Goal: Task Accomplishment & Management: Use online tool/utility

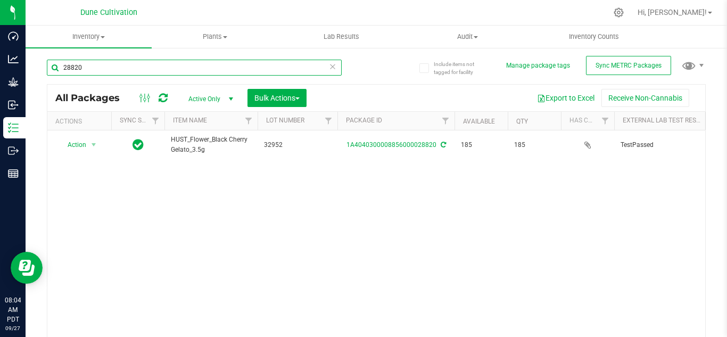
click at [152, 67] on input "28820" at bounding box center [194, 68] width 295 height 16
type input "28814"
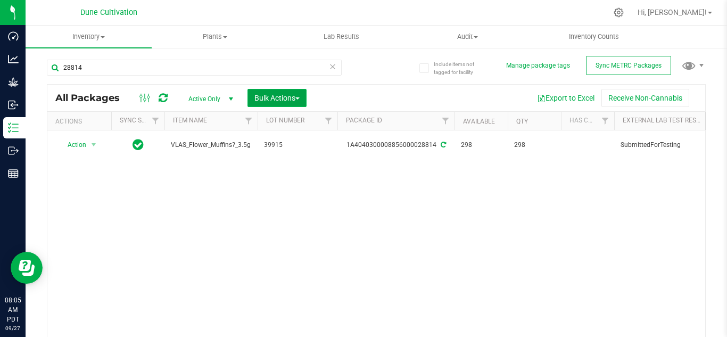
click at [281, 101] on span "Bulk Actions" at bounding box center [276, 98] width 45 height 9
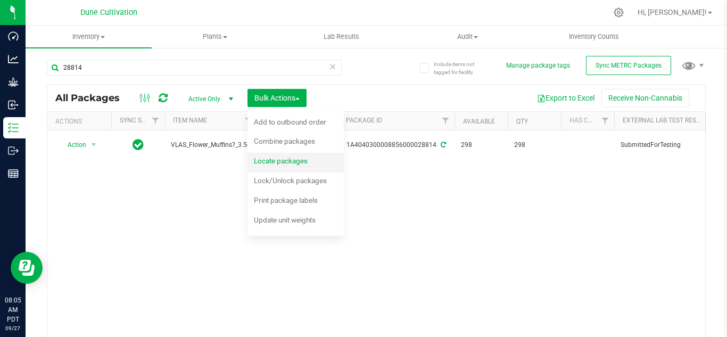
click at [279, 159] on span "Locate packages" at bounding box center [281, 161] width 54 height 9
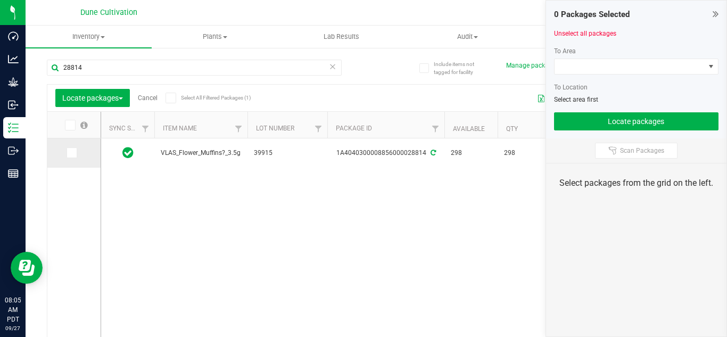
click at [73, 153] on icon at bounding box center [71, 153] width 7 height 0
click at [0, 0] on input "checkbox" at bounding box center [0, 0] width 0 height 0
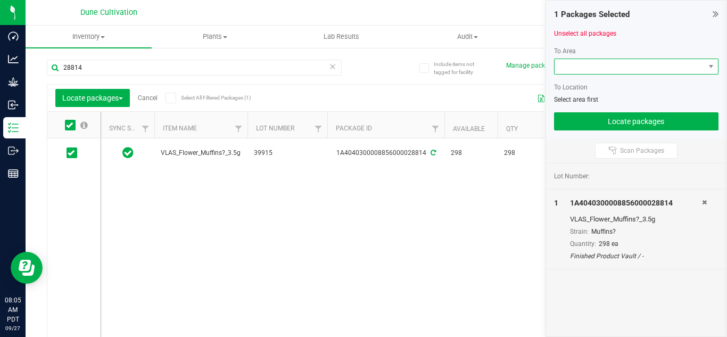
click at [574, 67] on span at bounding box center [630, 66] width 151 height 15
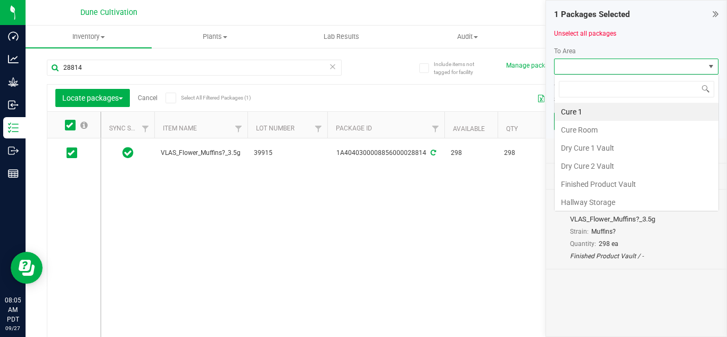
scroll to position [16, 164]
click at [602, 182] on li "Finished Product Vault" at bounding box center [637, 184] width 164 height 18
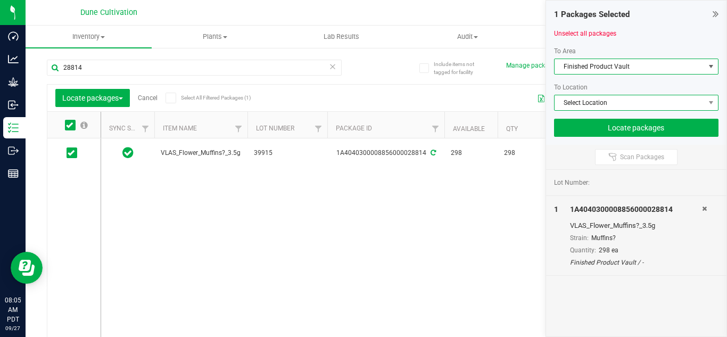
click at [571, 104] on span "Select Location" at bounding box center [630, 102] width 151 height 15
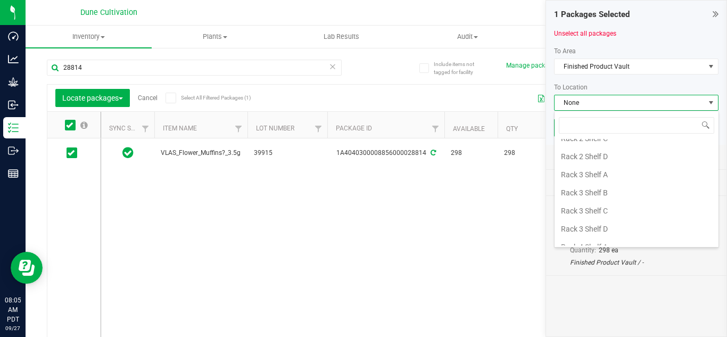
scroll to position [898, 0]
click at [594, 153] on li "Rack 2 Shelf C" at bounding box center [637, 155] width 164 height 18
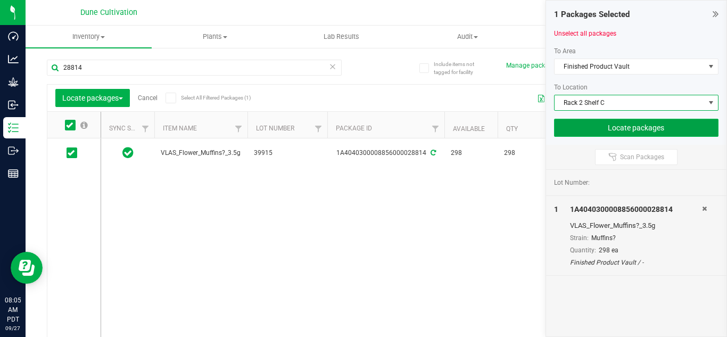
click at [621, 128] on button "Locate packages" at bounding box center [636, 128] width 165 height 18
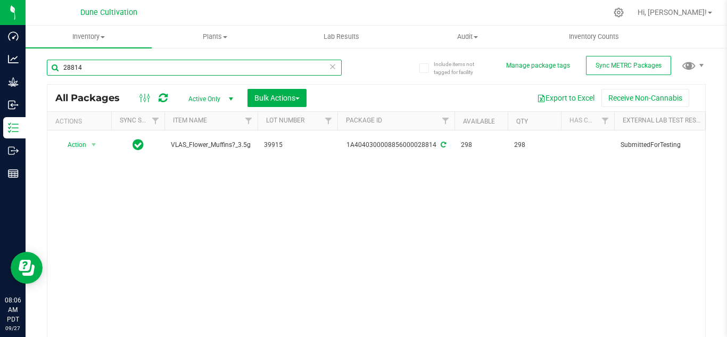
click at [215, 60] on input "28814" at bounding box center [194, 68] width 295 height 16
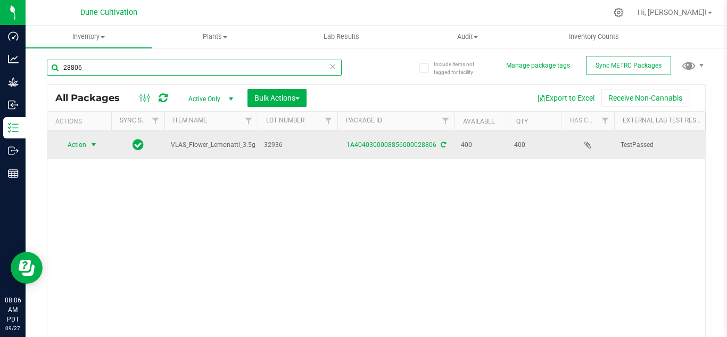
type input "28806"
click at [94, 147] on span "select" at bounding box center [93, 145] width 9 height 9
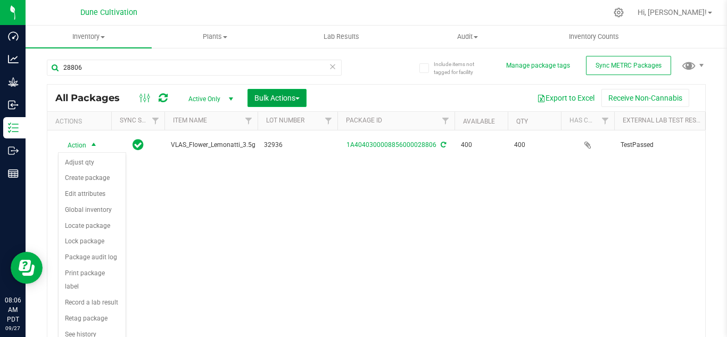
click at [283, 97] on span "Bulk Actions" at bounding box center [276, 98] width 45 height 9
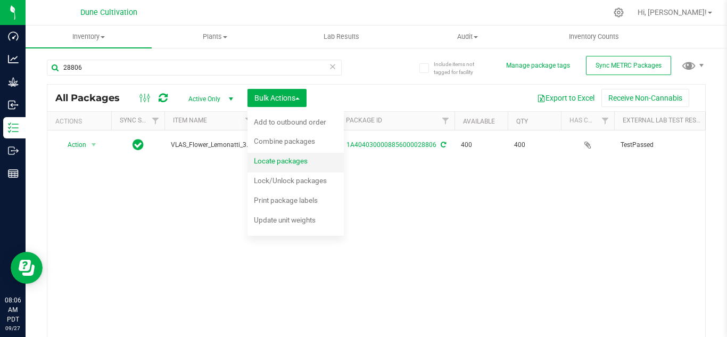
click at [268, 158] on span "Locate packages" at bounding box center [281, 161] width 54 height 9
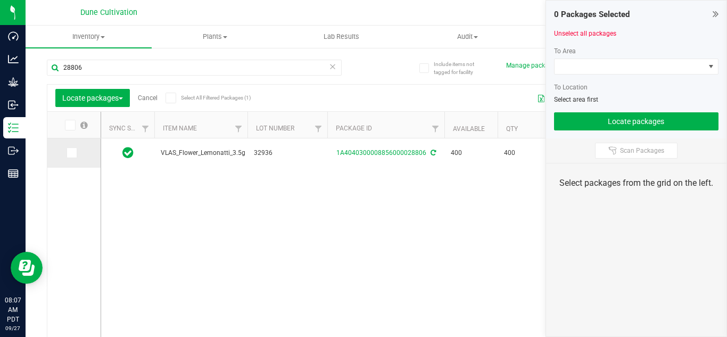
click at [71, 153] on icon at bounding box center [71, 153] width 7 height 0
click at [0, 0] on input "checkbox" at bounding box center [0, 0] width 0 height 0
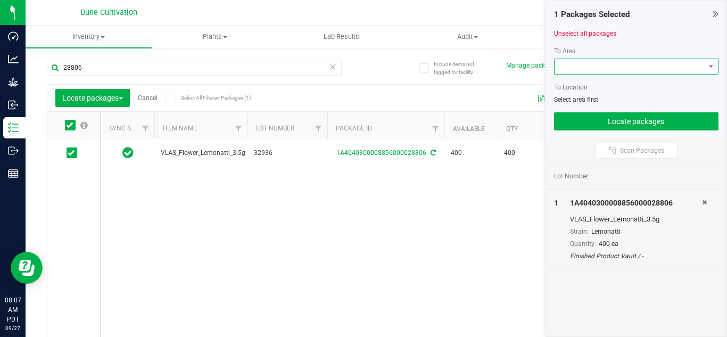
click at [606, 65] on span at bounding box center [630, 66] width 151 height 15
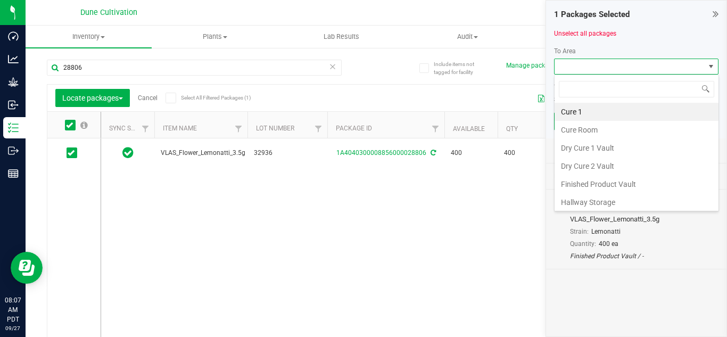
scroll to position [16, 164]
click at [583, 183] on li "Finished Product Vault" at bounding box center [637, 184] width 164 height 18
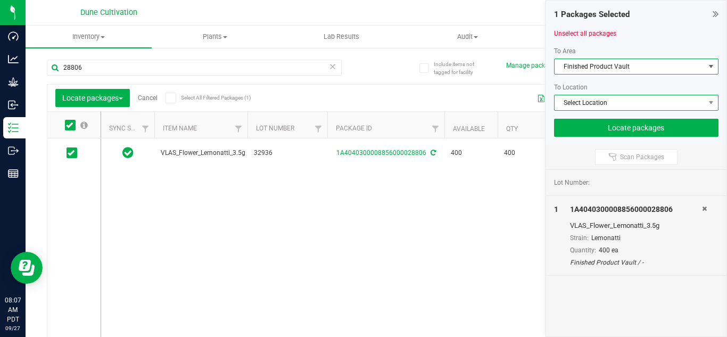
click at [591, 106] on span "Select Location" at bounding box center [630, 102] width 151 height 15
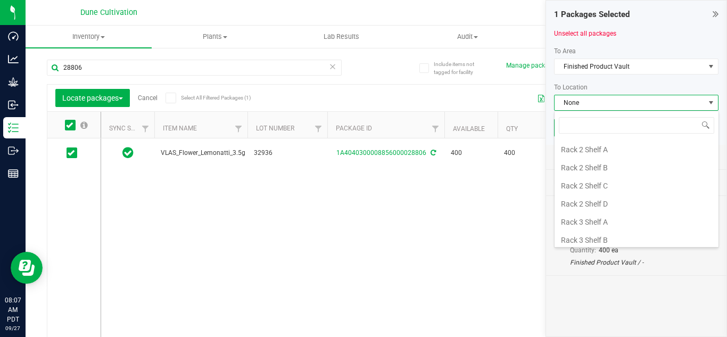
scroll to position [870, 0]
click at [590, 166] on li "Rack 2 Shelf B" at bounding box center [637, 164] width 164 height 18
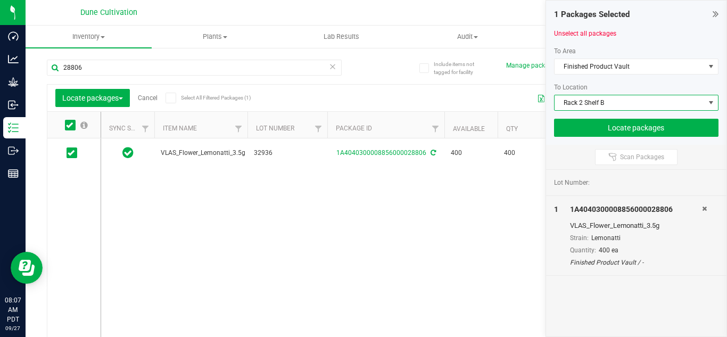
click at [584, 106] on span "Rack 2 Shelf B" at bounding box center [630, 102] width 151 height 15
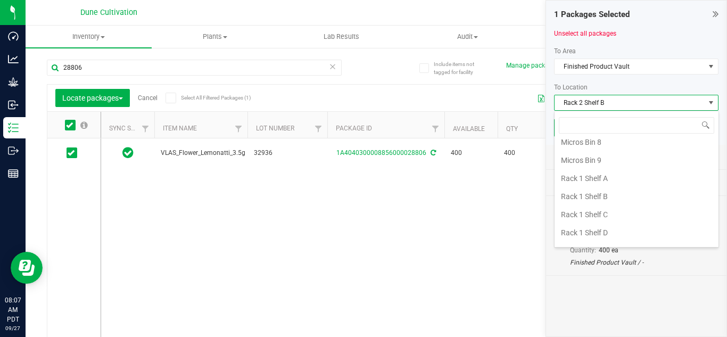
scroll to position [548, 0]
click at [589, 198] on li "Rack 1 Shelf B" at bounding box center [637, 197] width 164 height 18
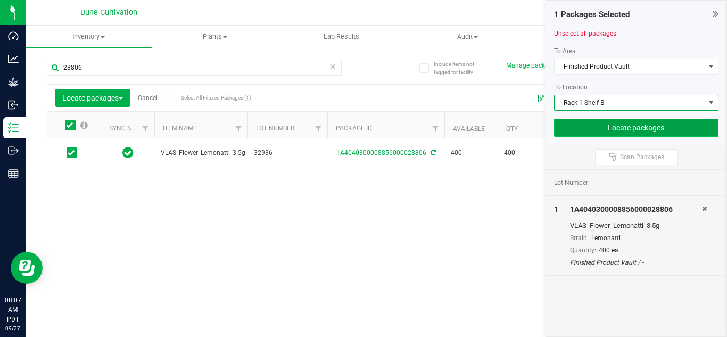
click at [580, 125] on button "Locate packages" at bounding box center [636, 128] width 165 height 18
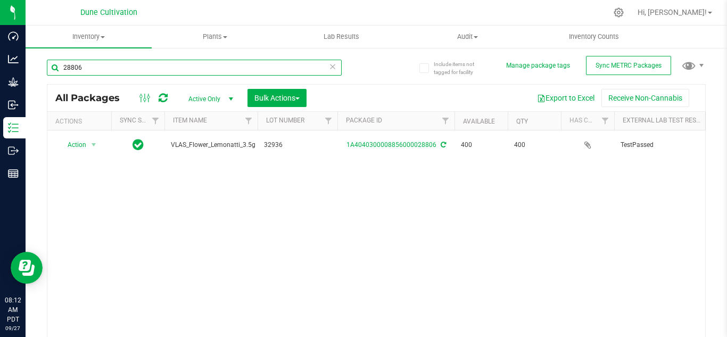
click at [183, 73] on input "28806" at bounding box center [194, 68] width 295 height 16
type input "28812"
click at [286, 97] on span "Bulk Actions" at bounding box center [276, 98] width 45 height 9
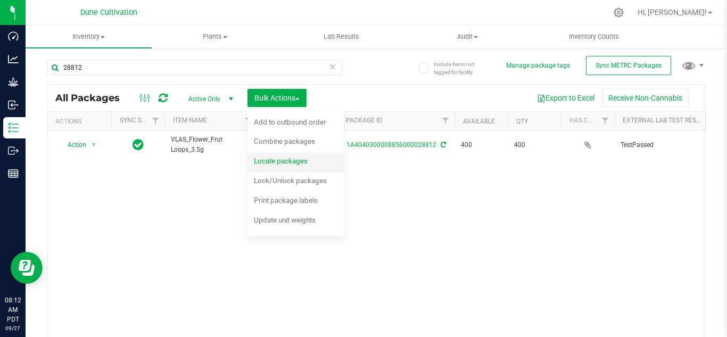
click at [281, 163] on span "Locate packages" at bounding box center [281, 161] width 54 height 9
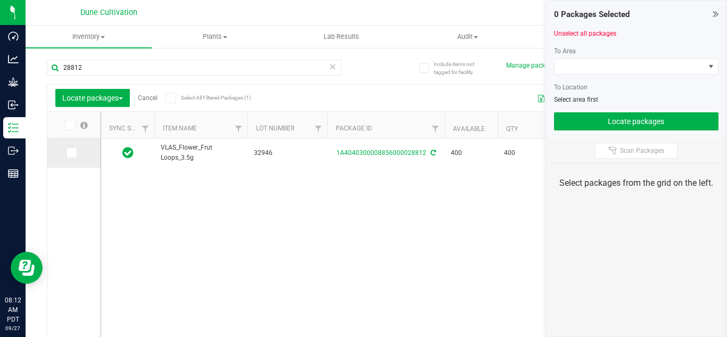
click at [69, 153] on icon at bounding box center [71, 153] width 7 height 0
click at [0, 0] on input "checkbox" at bounding box center [0, 0] width 0 height 0
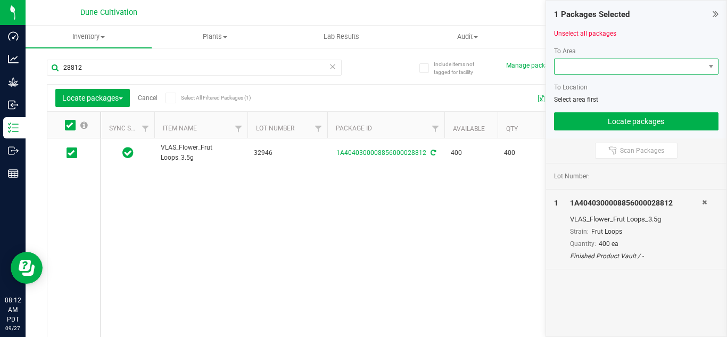
click at [594, 63] on span at bounding box center [630, 66] width 151 height 15
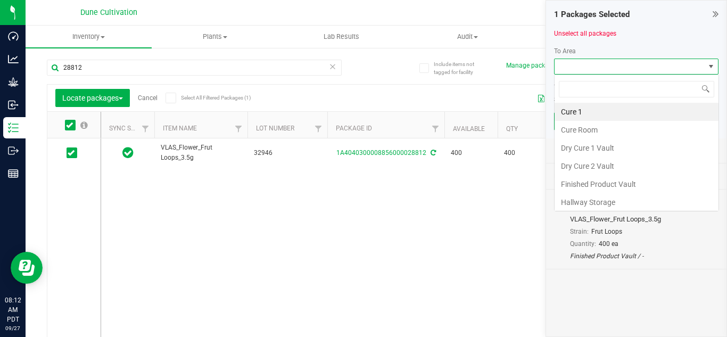
scroll to position [16, 164]
click at [587, 183] on li "Finished Product Vault" at bounding box center [637, 184] width 164 height 18
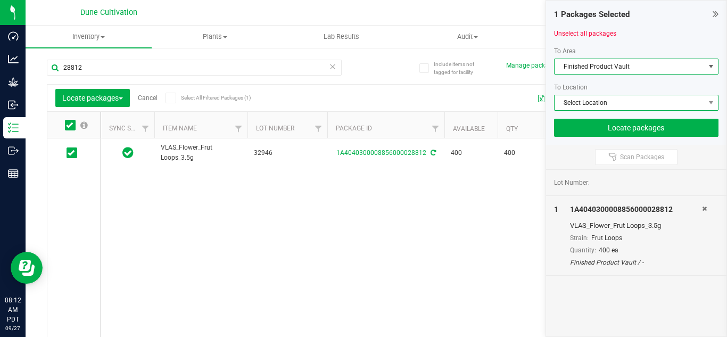
click at [582, 102] on span "Select Location" at bounding box center [630, 102] width 151 height 15
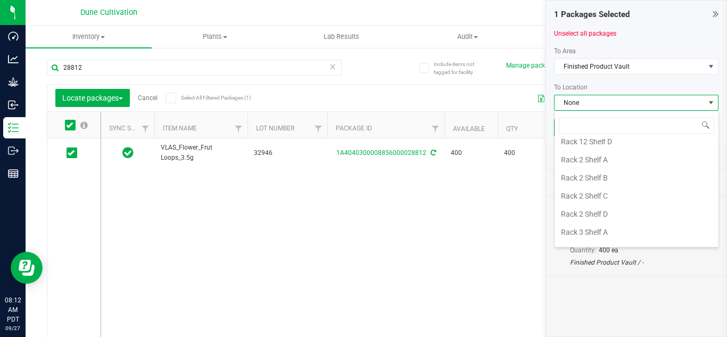
scroll to position [861, 0]
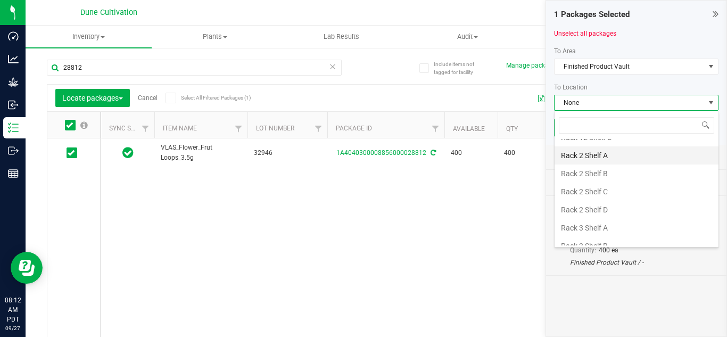
click at [596, 159] on li "Rack 2 Shelf A" at bounding box center [637, 155] width 164 height 18
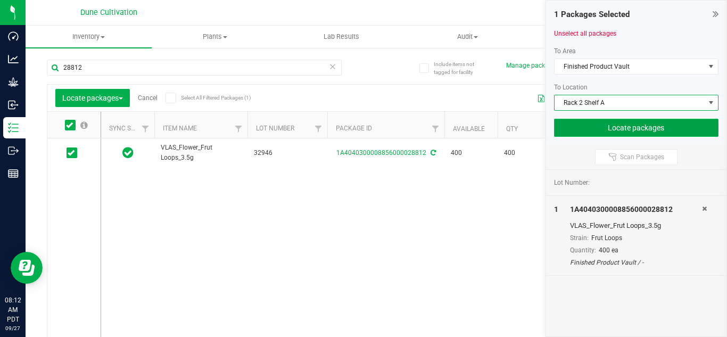
click at [589, 130] on button "Locate packages" at bounding box center [636, 128] width 165 height 18
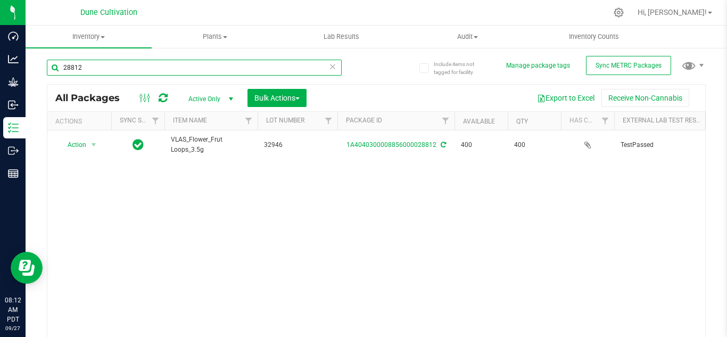
click at [261, 67] on input "28812" at bounding box center [194, 68] width 295 height 16
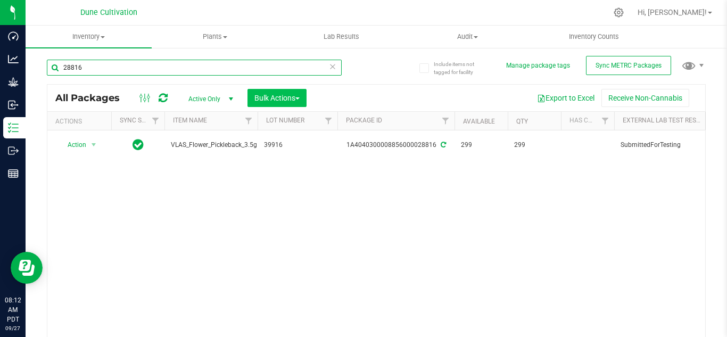
type input "28816"
click at [267, 104] on button "Bulk Actions" at bounding box center [277, 98] width 59 height 18
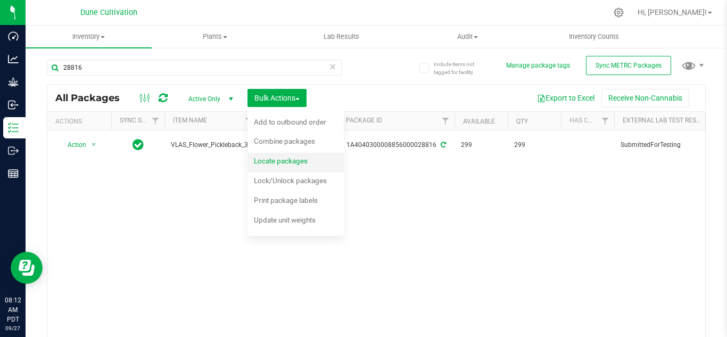
click at [281, 158] on span "Locate packages" at bounding box center [281, 161] width 54 height 9
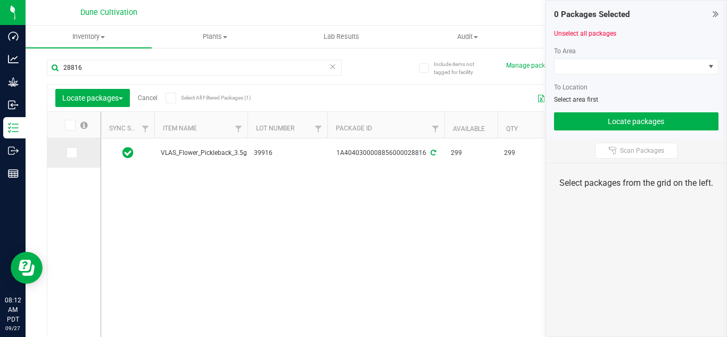
click at [74, 153] on icon at bounding box center [71, 153] width 7 height 0
click at [0, 0] on input "checkbox" at bounding box center [0, 0] width 0 height 0
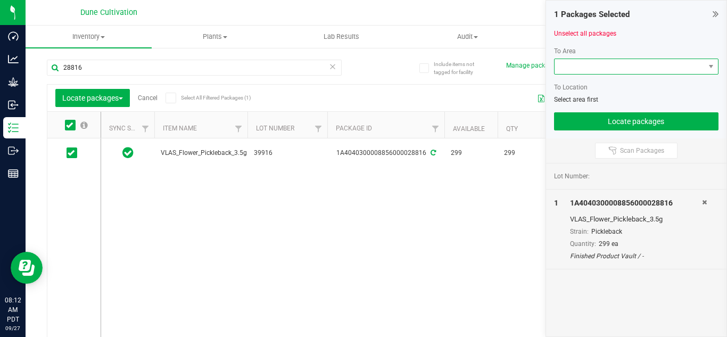
click at [586, 68] on span at bounding box center [630, 66] width 151 height 15
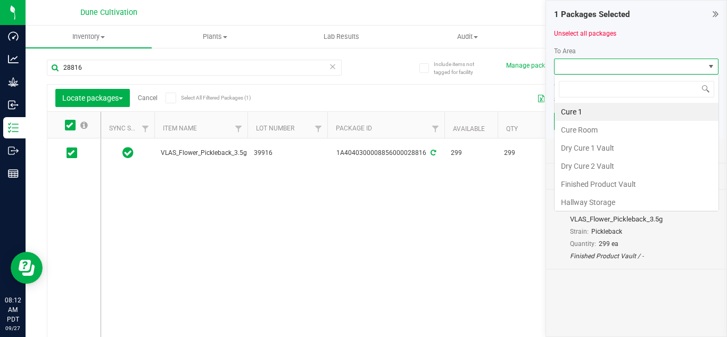
scroll to position [16, 164]
click at [589, 185] on li "Finished Product Vault" at bounding box center [637, 184] width 164 height 18
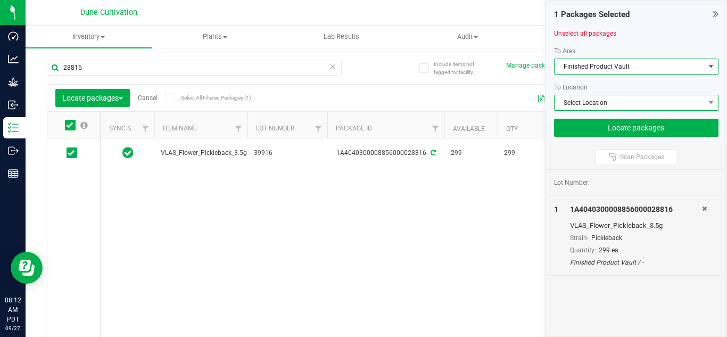
click at [585, 100] on span "Select Location" at bounding box center [630, 102] width 151 height 15
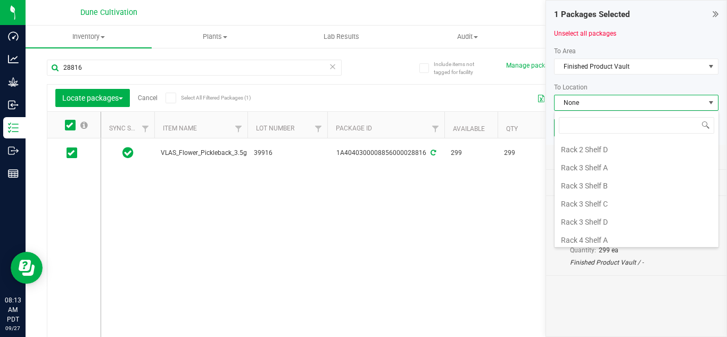
scroll to position [923, 0]
click at [588, 208] on li "Rack 3 Shelf C" at bounding box center [637, 203] width 164 height 18
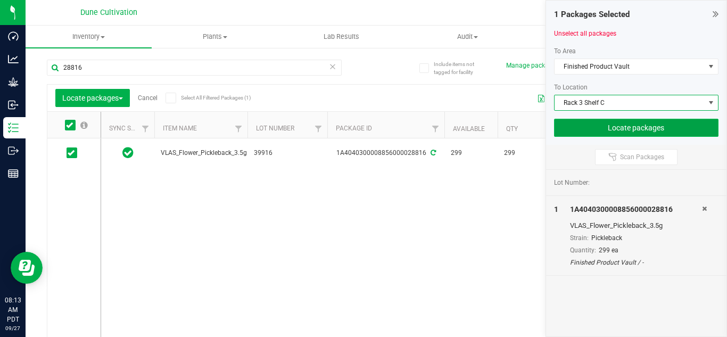
click at [680, 131] on button "Locate packages" at bounding box center [636, 128] width 165 height 18
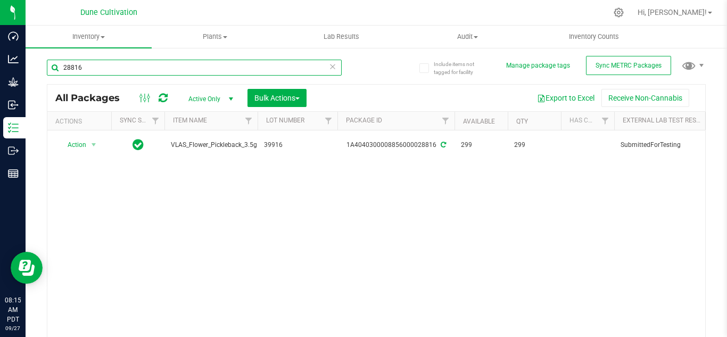
click at [226, 69] on input "28816" at bounding box center [194, 68] width 295 height 16
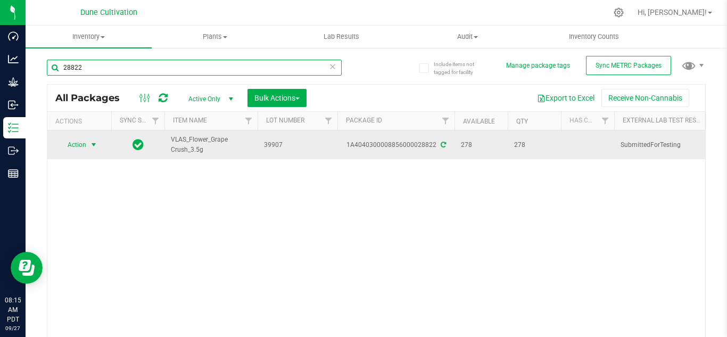
type input "28822"
click at [95, 146] on span "select" at bounding box center [93, 145] width 9 height 9
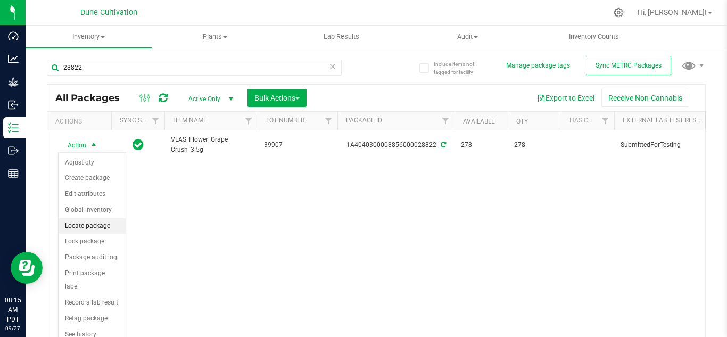
click at [98, 227] on li "Locate package" at bounding box center [92, 226] width 67 height 16
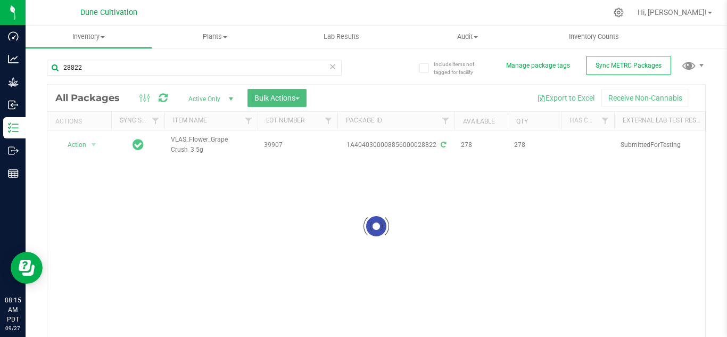
click at [269, 98] on span "Bulk Actions" at bounding box center [276, 98] width 45 height 9
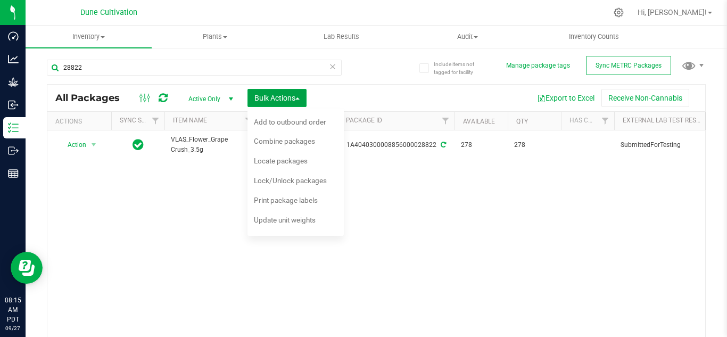
click at [269, 98] on span "Bulk Actions" at bounding box center [276, 98] width 45 height 9
click at [272, 160] on span "Locate packages" at bounding box center [281, 161] width 54 height 9
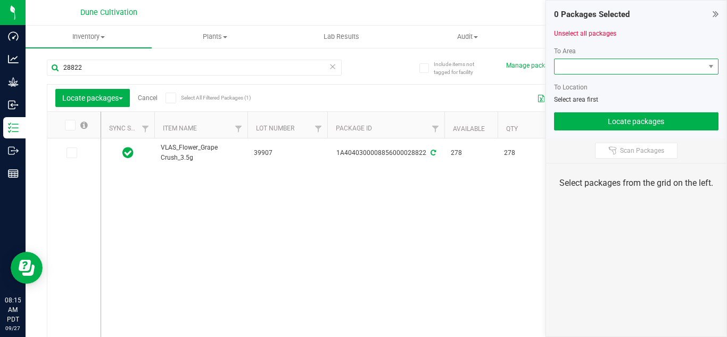
click at [582, 68] on span at bounding box center [630, 66] width 151 height 15
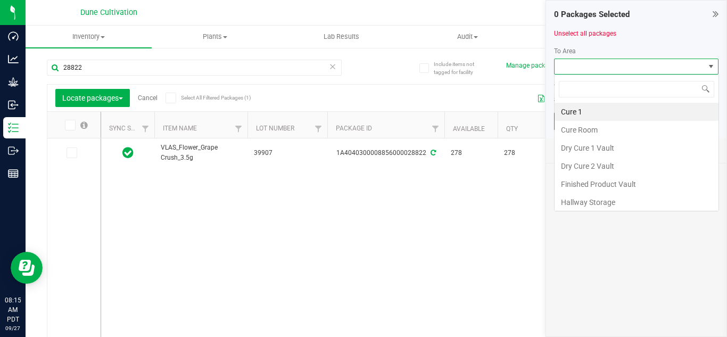
scroll to position [16, 164]
click at [584, 186] on li "Finished Product Vault" at bounding box center [637, 184] width 164 height 18
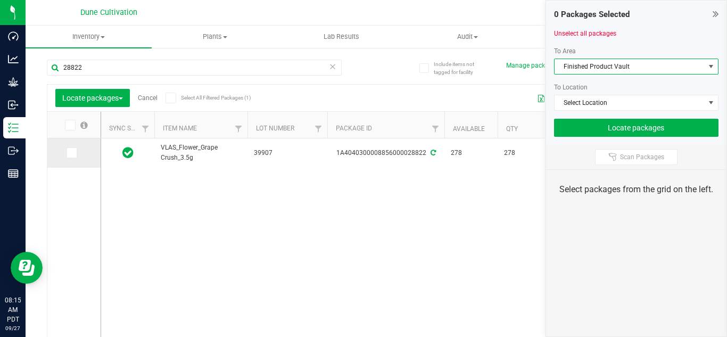
click at [69, 153] on icon at bounding box center [71, 153] width 7 height 0
click at [0, 0] on input "checkbox" at bounding box center [0, 0] width 0 height 0
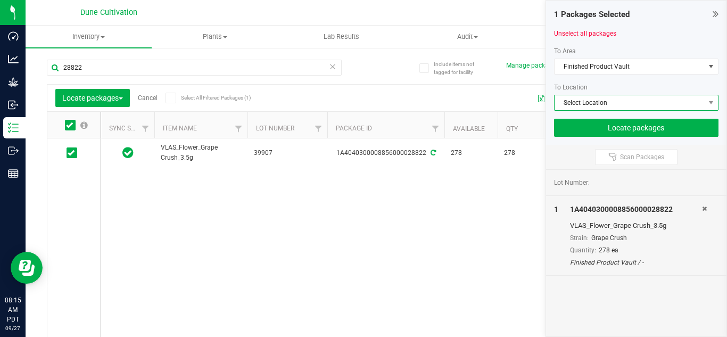
click at [582, 102] on span "Select Location" at bounding box center [630, 102] width 151 height 15
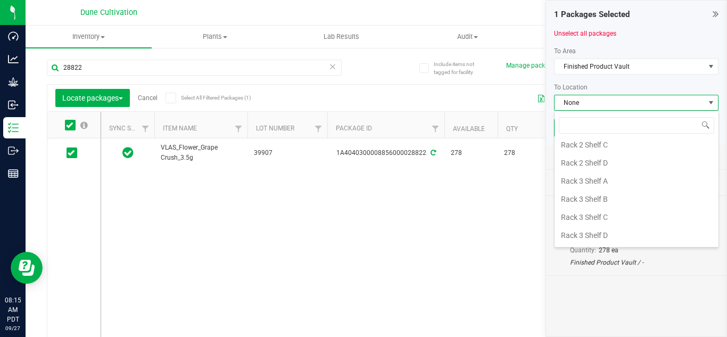
scroll to position [911, 0]
click at [598, 196] on li "Rack 3 Shelf B" at bounding box center [637, 196] width 164 height 18
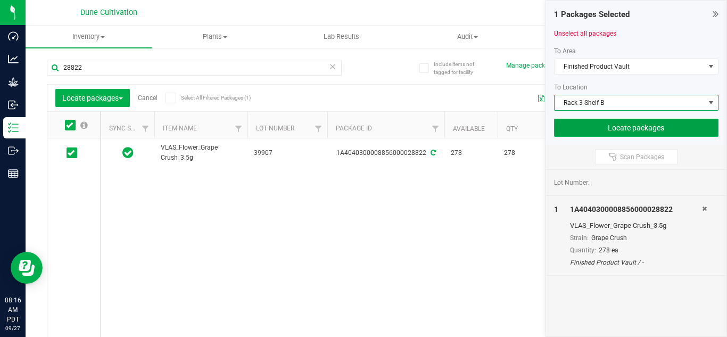
click at [619, 126] on button "Locate packages" at bounding box center [636, 128] width 165 height 18
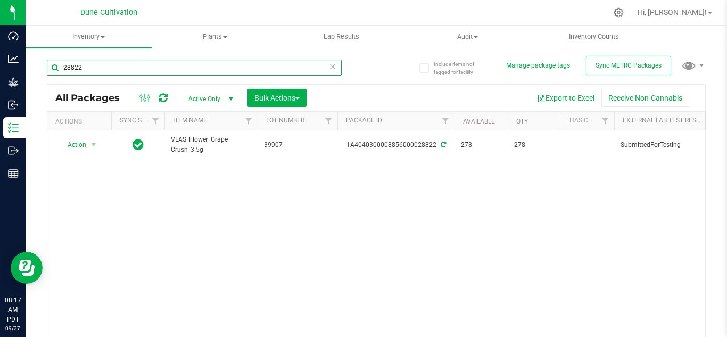
click at [225, 68] on input "28822" at bounding box center [194, 68] width 295 height 16
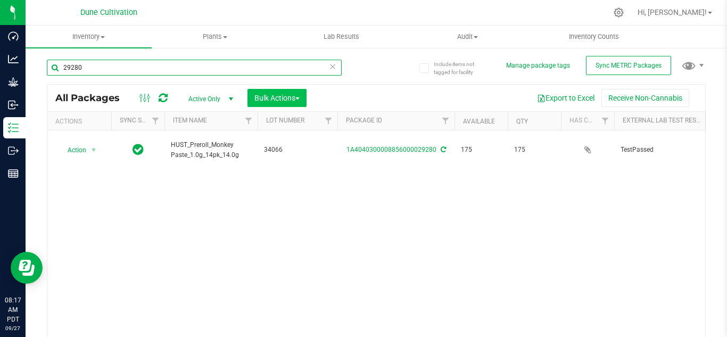
type input "29280"
click at [266, 100] on span "Bulk Actions" at bounding box center [276, 98] width 45 height 9
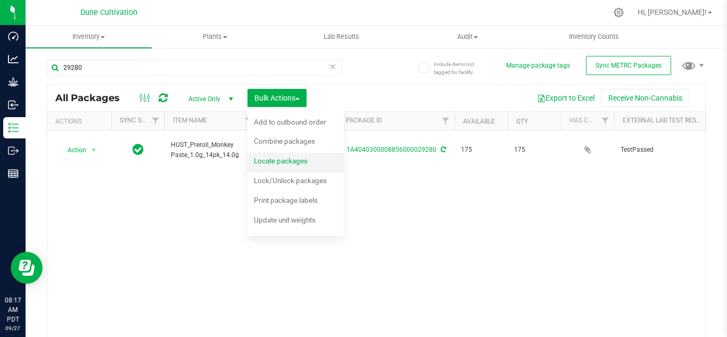
click at [278, 163] on span "Locate packages" at bounding box center [281, 161] width 54 height 9
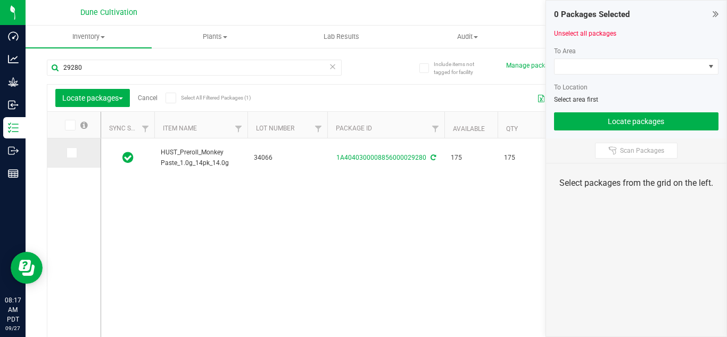
click at [72, 153] on icon at bounding box center [71, 153] width 7 height 0
click at [0, 0] on input "checkbox" at bounding box center [0, 0] width 0 height 0
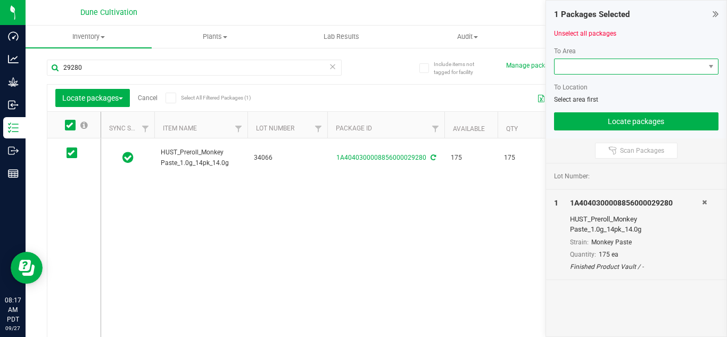
click at [599, 69] on span at bounding box center [630, 66] width 151 height 15
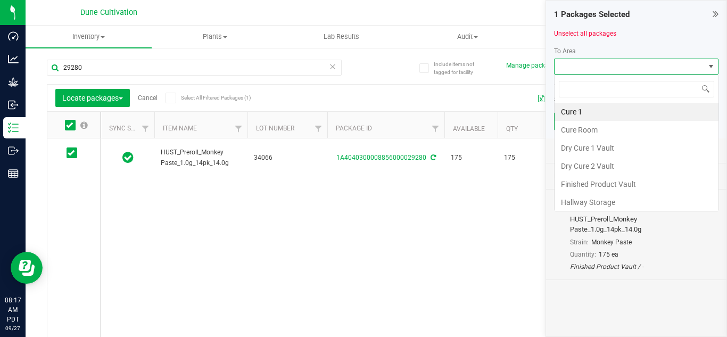
scroll to position [16, 164]
click at [587, 184] on li "Finished Product Vault" at bounding box center [637, 184] width 164 height 18
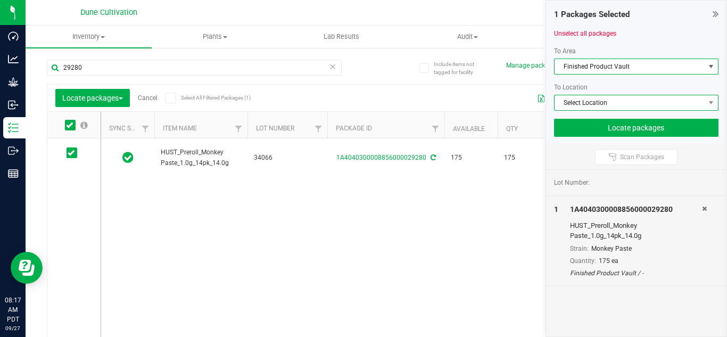
click at [575, 103] on span "Select Location" at bounding box center [630, 102] width 151 height 15
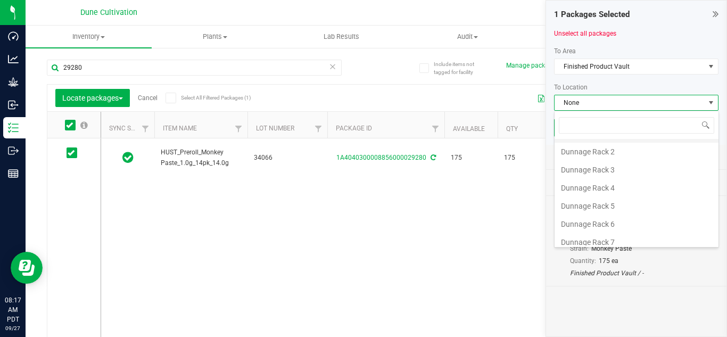
scroll to position [67, 0]
click at [593, 207] on li "Dunnage Rack 6" at bounding box center [637, 208] width 164 height 18
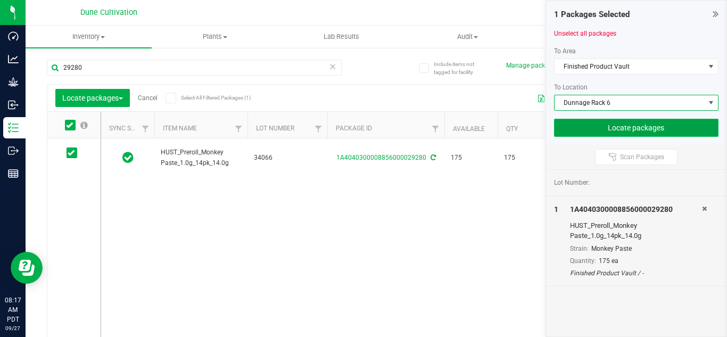
click at [573, 129] on button "Locate packages" at bounding box center [636, 128] width 165 height 18
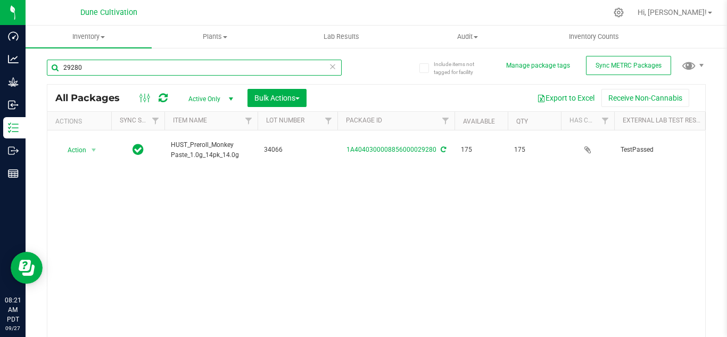
click at [213, 70] on input "29280" at bounding box center [194, 68] width 295 height 16
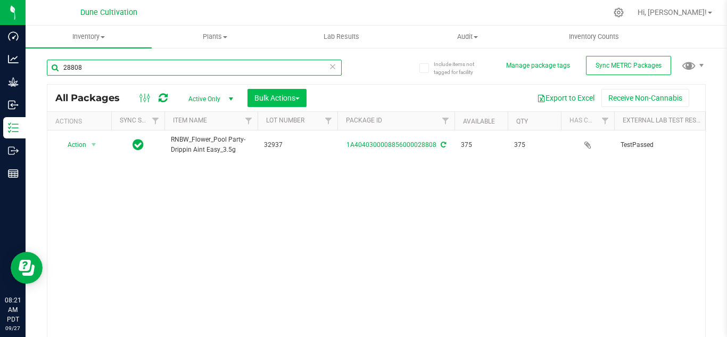
type input "28808"
click at [277, 95] on span "Bulk Actions" at bounding box center [276, 98] width 45 height 9
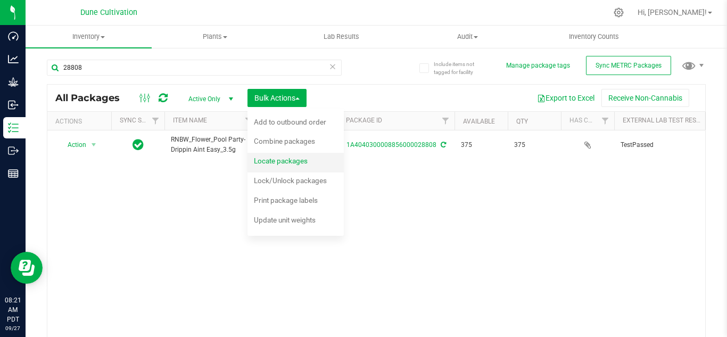
click at [284, 161] on span "Locate packages" at bounding box center [281, 161] width 54 height 9
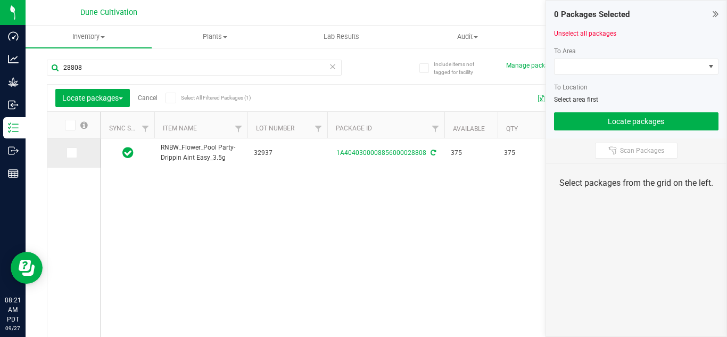
click at [67, 154] on span at bounding box center [72, 152] width 11 height 11
click at [0, 0] on input "checkbox" at bounding box center [0, 0] width 0 height 0
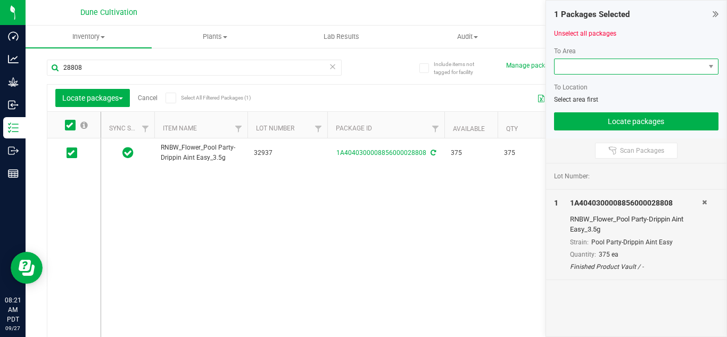
click at [604, 68] on span at bounding box center [630, 66] width 151 height 15
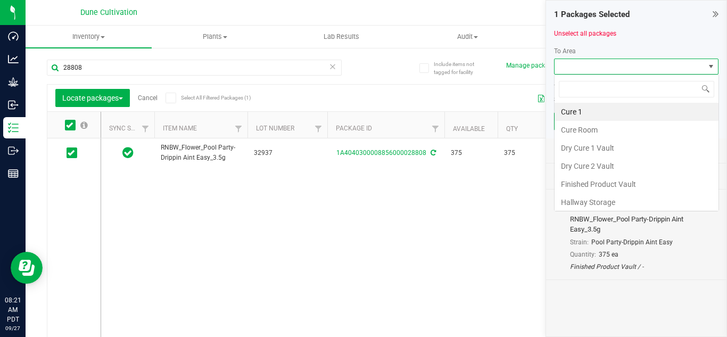
scroll to position [16, 164]
click at [590, 185] on li "Finished Product Vault" at bounding box center [637, 184] width 164 height 18
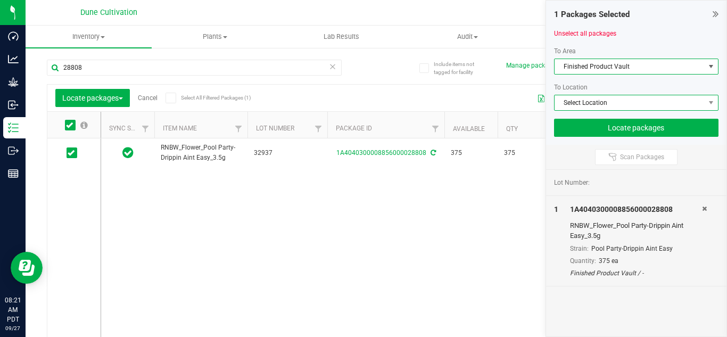
click at [604, 100] on span "Select Location" at bounding box center [630, 102] width 151 height 15
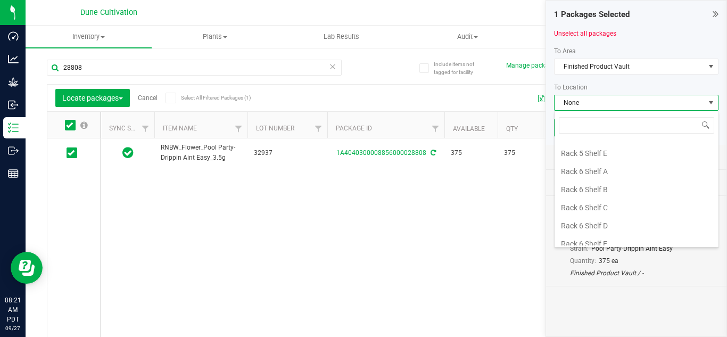
scroll to position [1486, 0]
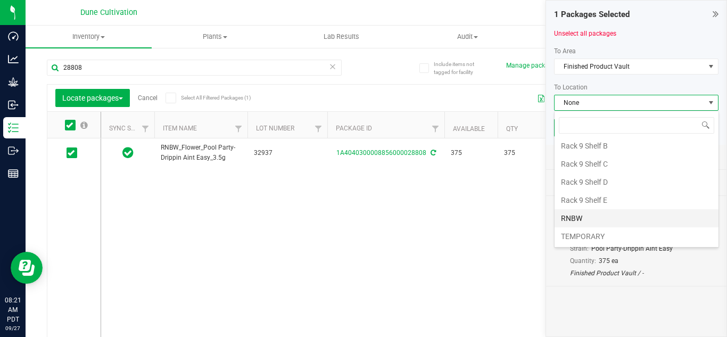
click at [576, 212] on li "RNBW" at bounding box center [637, 218] width 164 height 18
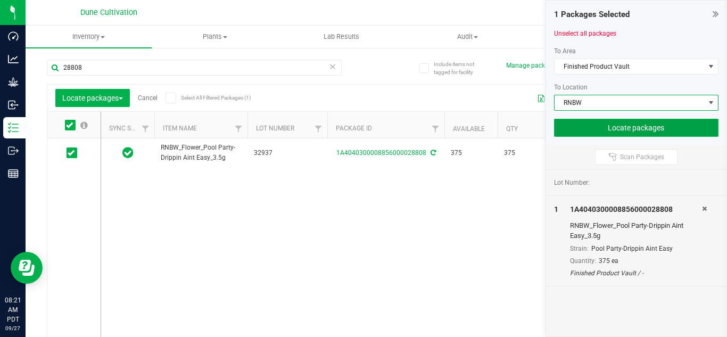
click at [614, 129] on button "Locate packages" at bounding box center [636, 128] width 165 height 18
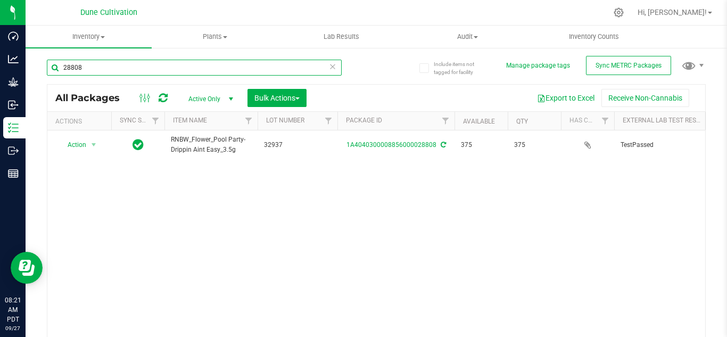
click at [277, 65] on input "28808" at bounding box center [194, 68] width 295 height 16
type input "28810"
click at [260, 98] on span "Bulk Actions" at bounding box center [276, 98] width 45 height 9
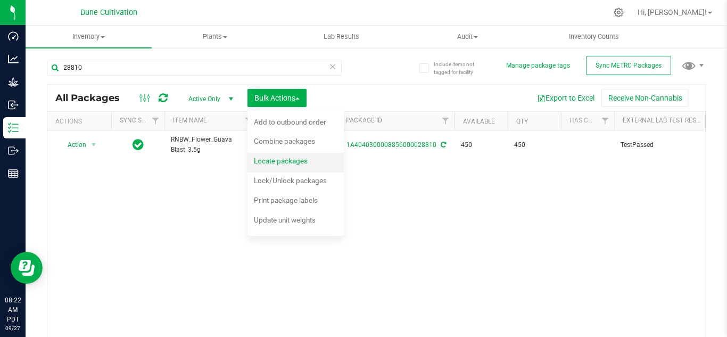
click at [274, 163] on span "Locate packages" at bounding box center [281, 161] width 54 height 9
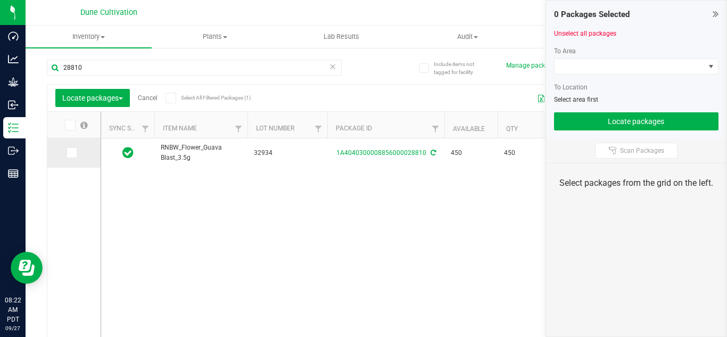
click at [75, 155] on span at bounding box center [72, 152] width 11 height 11
click at [0, 0] on input "checkbox" at bounding box center [0, 0] width 0 height 0
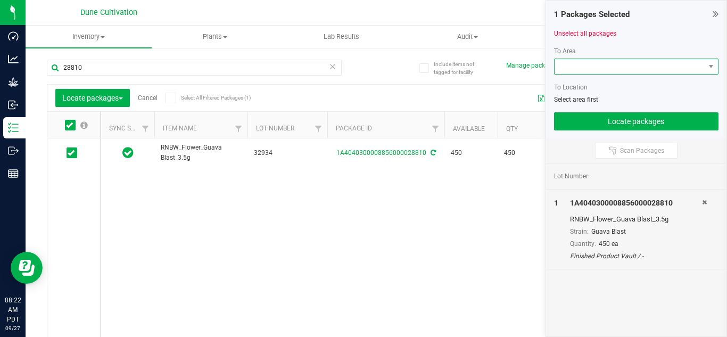
click at [619, 67] on span at bounding box center [630, 66] width 151 height 15
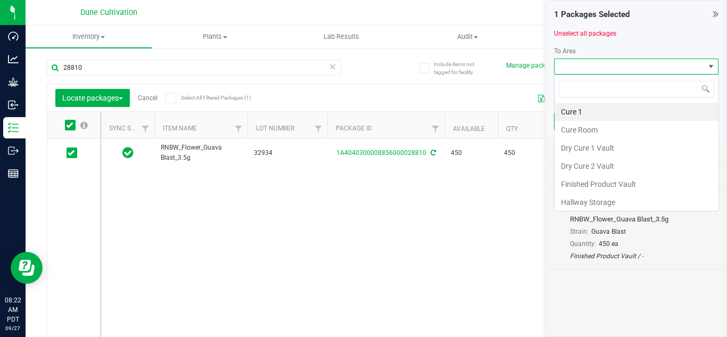
scroll to position [16, 164]
click at [597, 183] on li "Finished Product Vault" at bounding box center [637, 184] width 164 height 18
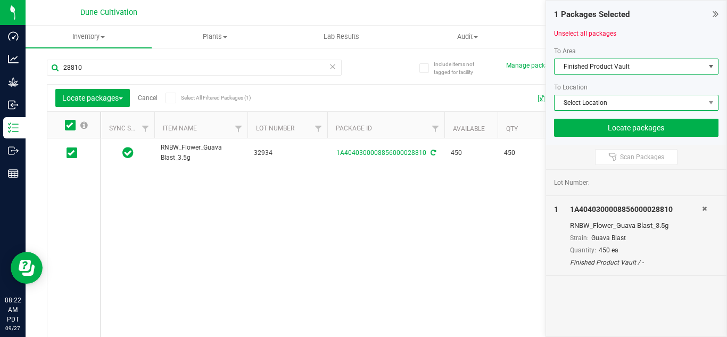
click at [583, 107] on span "Select Location" at bounding box center [630, 102] width 151 height 15
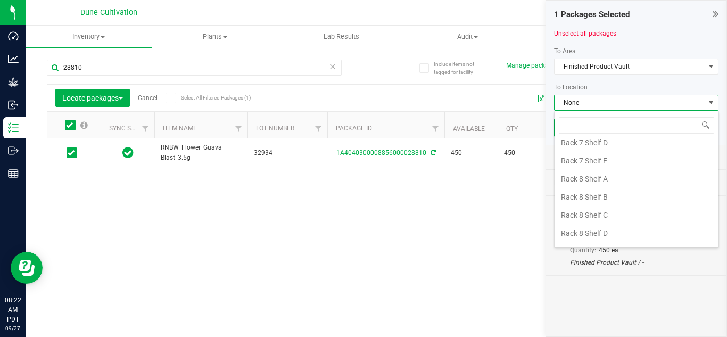
scroll to position [1486, 0]
click at [583, 222] on li "RNBW" at bounding box center [637, 218] width 164 height 18
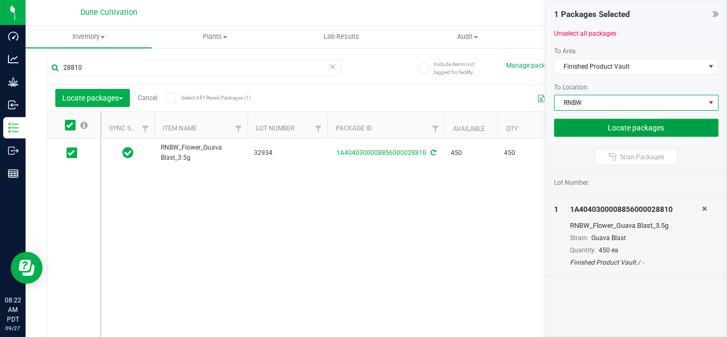
click at [591, 129] on button "Locate packages" at bounding box center [636, 128] width 165 height 18
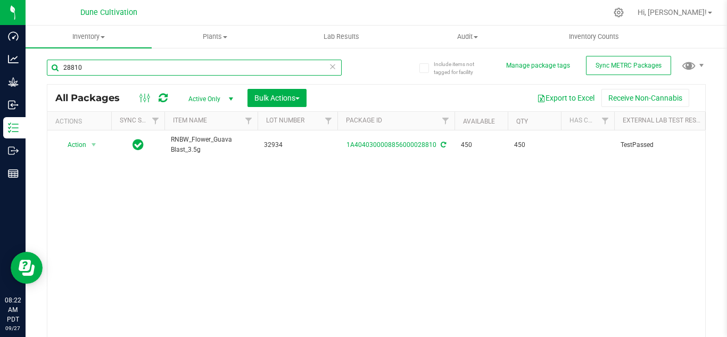
click at [251, 61] on input "28810" at bounding box center [194, 68] width 295 height 16
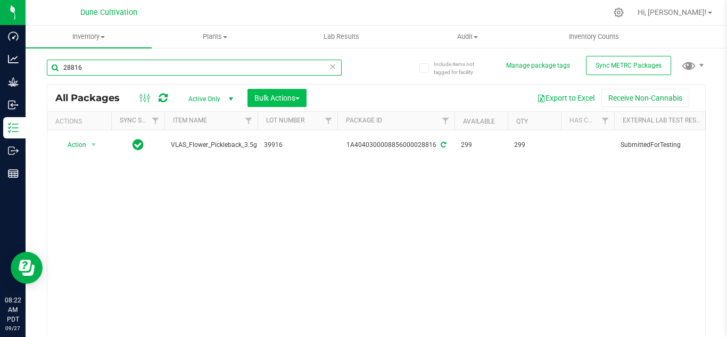
type input "28816"
click at [267, 103] on button "Bulk Actions" at bounding box center [277, 98] width 59 height 18
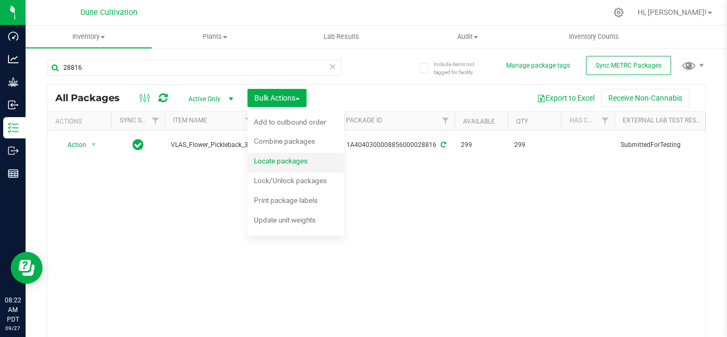
click at [282, 158] on span "Locate packages" at bounding box center [281, 161] width 54 height 9
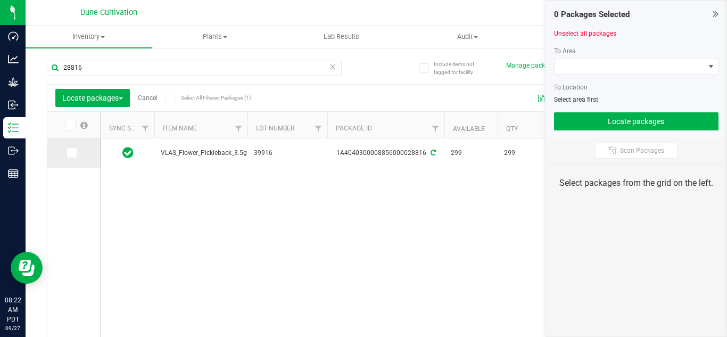
click at [73, 153] on icon at bounding box center [71, 153] width 7 height 0
click at [0, 0] on input "checkbox" at bounding box center [0, 0] width 0 height 0
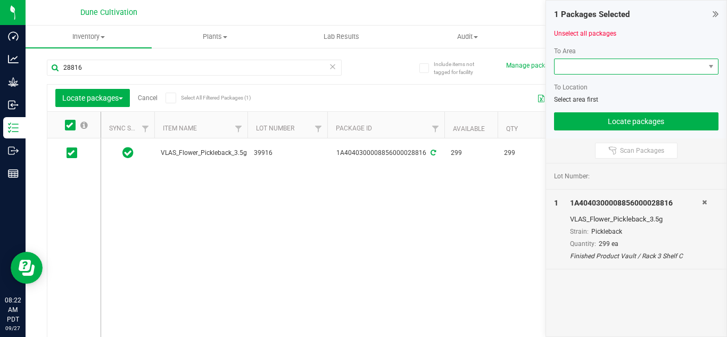
click at [637, 73] on span at bounding box center [630, 66] width 151 height 15
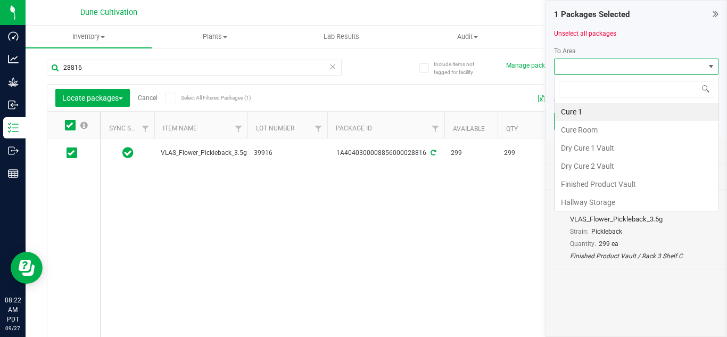
scroll to position [16, 164]
click at [606, 184] on li "Finished Product Vault" at bounding box center [637, 184] width 164 height 18
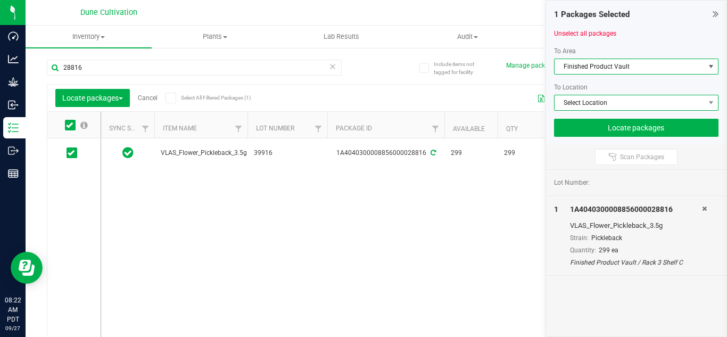
click at [578, 104] on span "Select Location" at bounding box center [630, 102] width 151 height 15
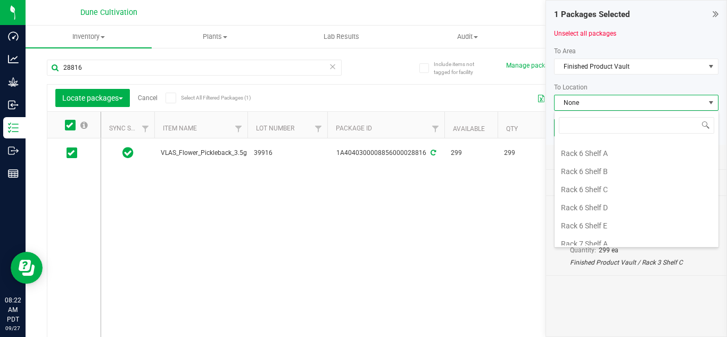
scroll to position [1193, 0]
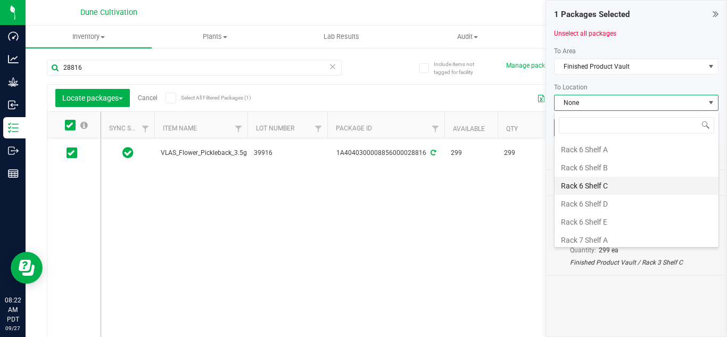
click at [586, 182] on li "Rack 6 Shelf C" at bounding box center [637, 186] width 164 height 18
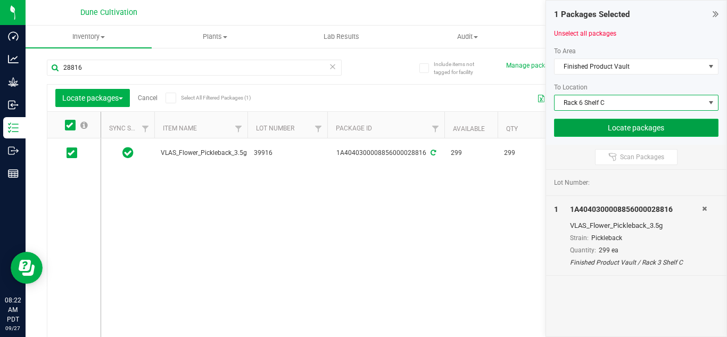
click at [583, 122] on button "Locate packages" at bounding box center [636, 128] width 165 height 18
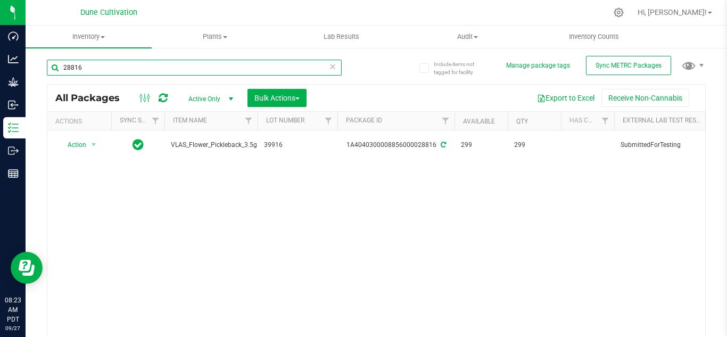
click at [297, 63] on input "28816" at bounding box center [194, 68] width 295 height 16
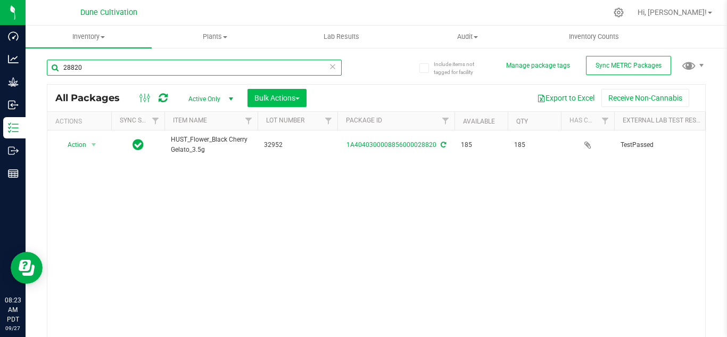
type input "28820"
click at [271, 97] on span "Bulk Actions" at bounding box center [276, 98] width 45 height 9
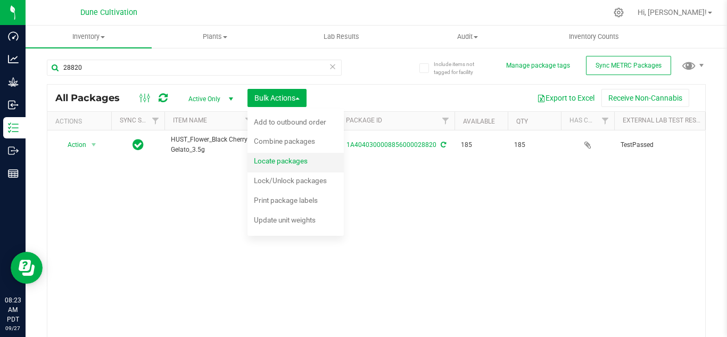
click at [272, 163] on span "Locate packages" at bounding box center [281, 161] width 54 height 9
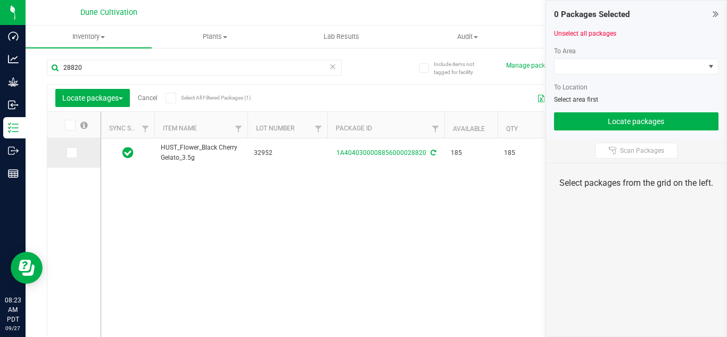
click at [73, 153] on icon at bounding box center [71, 153] width 7 height 0
click at [0, 0] on input "checkbox" at bounding box center [0, 0] width 0 height 0
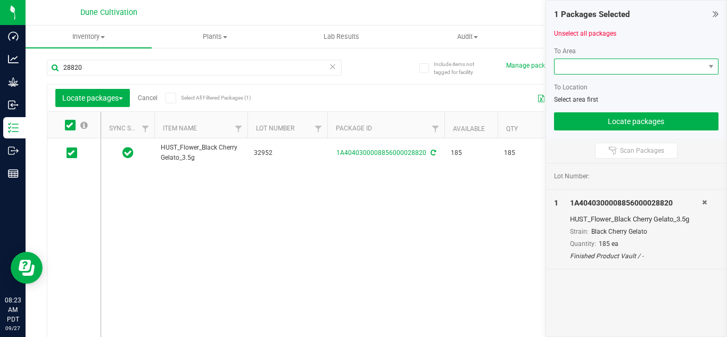
click at [620, 71] on span at bounding box center [630, 66] width 151 height 15
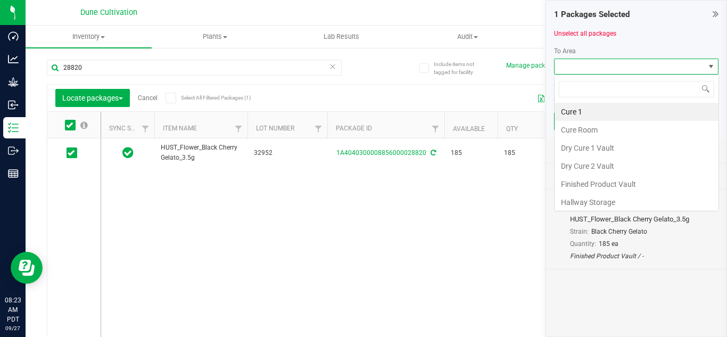
scroll to position [16, 164]
click at [615, 180] on li "Finished Product Vault" at bounding box center [637, 184] width 164 height 18
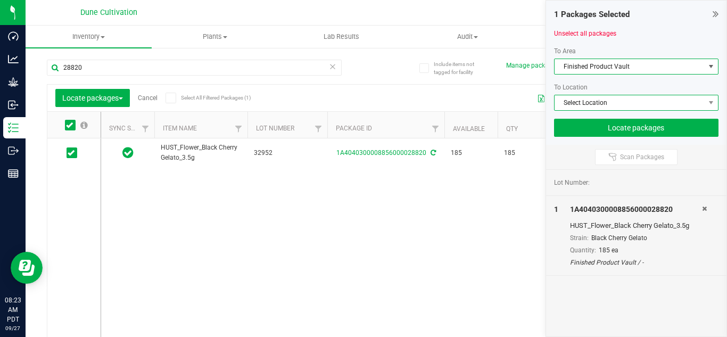
click at [596, 102] on span "Select Location" at bounding box center [630, 102] width 151 height 15
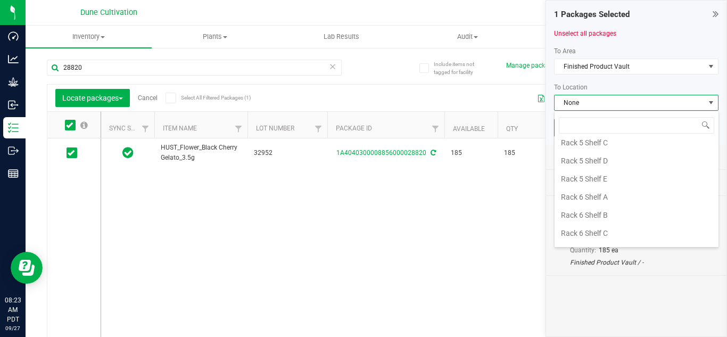
scroll to position [1149, 0]
click at [595, 213] on li "Rack 6 Shelf B" at bounding box center [637, 212] width 164 height 18
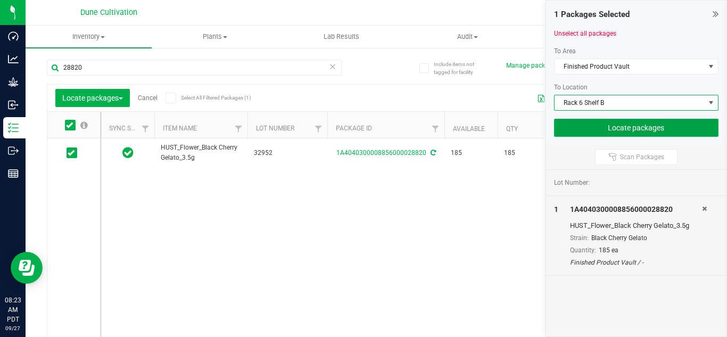
click at [601, 128] on button "Locate packages" at bounding box center [636, 128] width 165 height 18
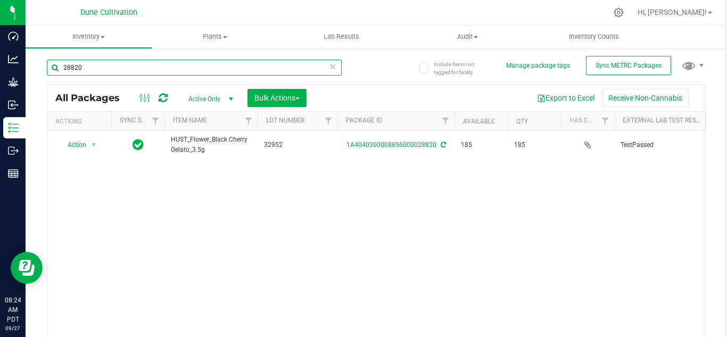
click at [123, 67] on input "28820" at bounding box center [194, 68] width 295 height 16
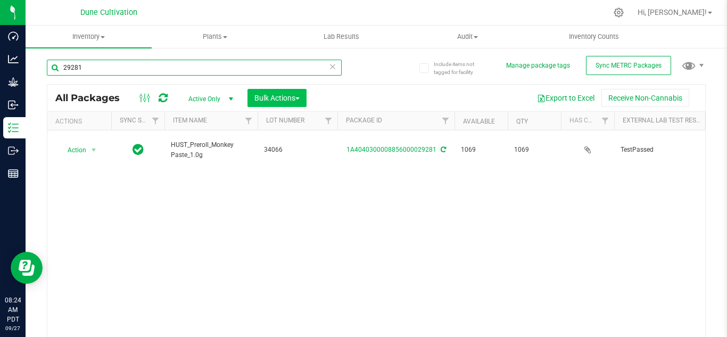
type input "29281"
click at [273, 97] on span "Bulk Actions" at bounding box center [276, 98] width 45 height 9
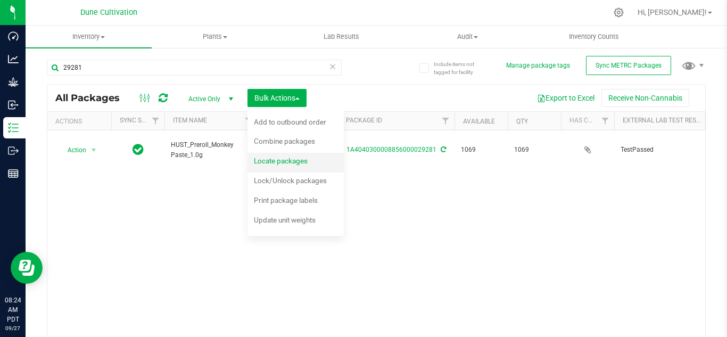
click at [285, 159] on span "Locate packages" at bounding box center [281, 161] width 54 height 9
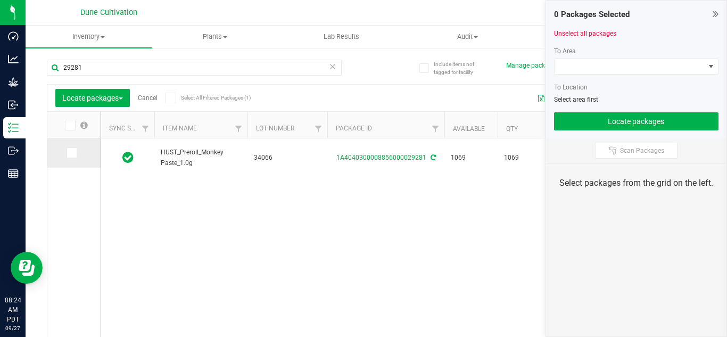
click at [70, 153] on icon at bounding box center [71, 153] width 7 height 0
click at [0, 0] on input "checkbox" at bounding box center [0, 0] width 0 height 0
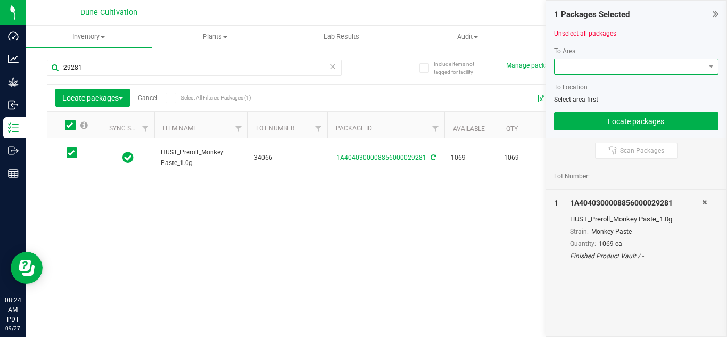
click at [613, 66] on span at bounding box center [630, 66] width 151 height 15
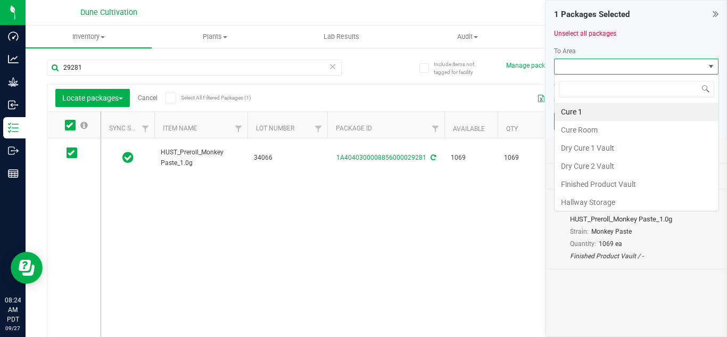
scroll to position [16, 164]
click at [619, 185] on li "Finished Product Vault" at bounding box center [637, 184] width 164 height 18
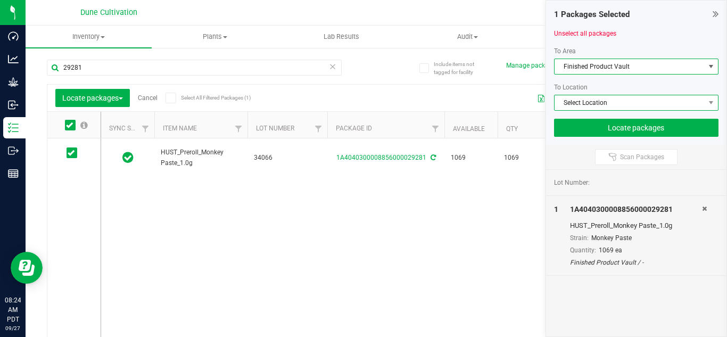
click at [577, 103] on span "Select Location" at bounding box center [630, 102] width 151 height 15
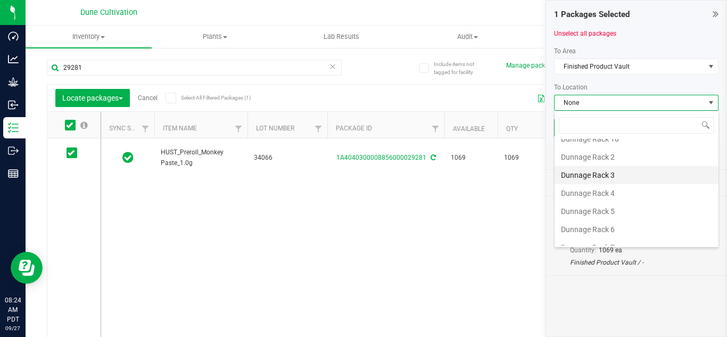
scroll to position [46, 0]
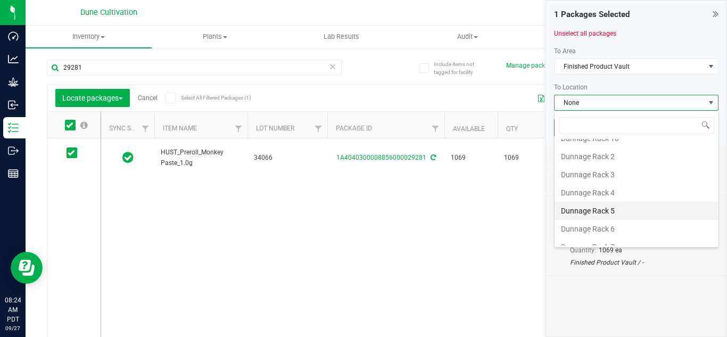
click at [613, 213] on li "Dunnage Rack 5" at bounding box center [637, 211] width 164 height 18
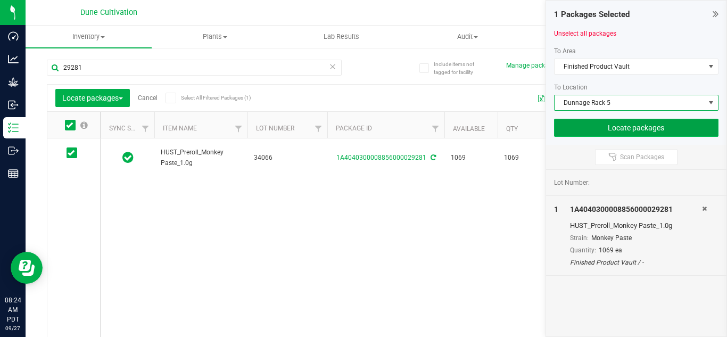
click at [588, 127] on button "Locate packages" at bounding box center [636, 128] width 165 height 18
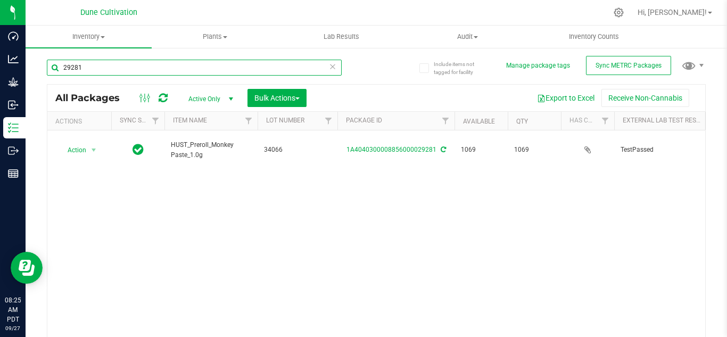
click at [233, 66] on input "29281" at bounding box center [194, 68] width 295 height 16
type input "29279"
click at [272, 98] on span "Bulk Actions" at bounding box center [276, 98] width 45 height 9
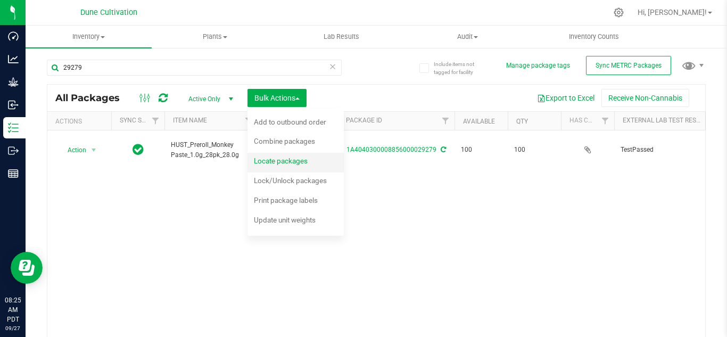
click at [292, 161] on span "Locate packages" at bounding box center [281, 161] width 54 height 9
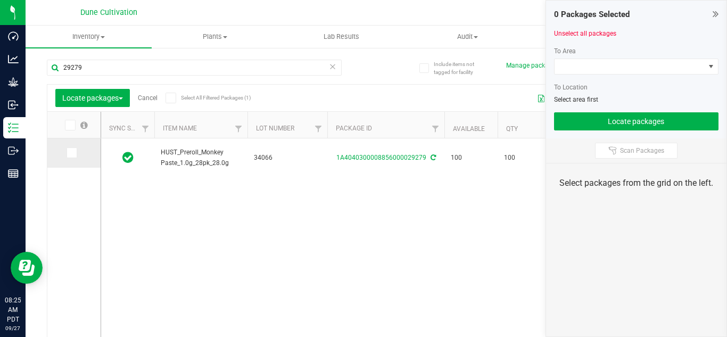
click at [71, 158] on span at bounding box center [72, 152] width 11 height 11
click at [0, 0] on input "checkbox" at bounding box center [0, 0] width 0 height 0
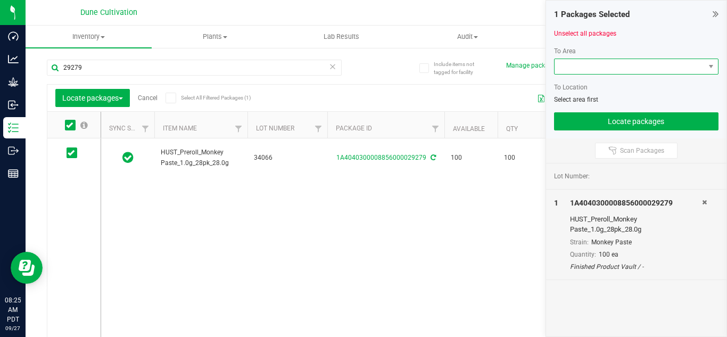
click at [598, 66] on span at bounding box center [630, 66] width 151 height 15
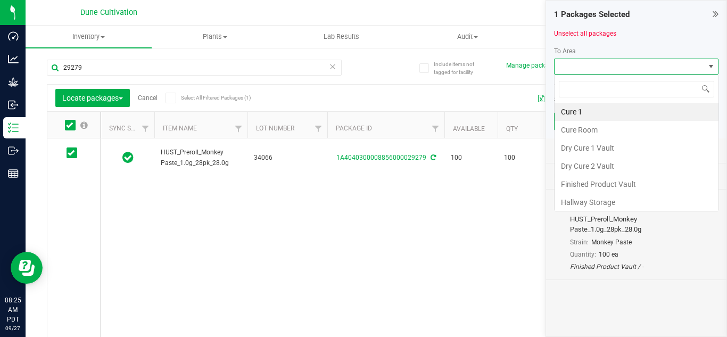
scroll to position [16, 164]
click at [610, 182] on li "Finished Product Vault" at bounding box center [637, 184] width 164 height 18
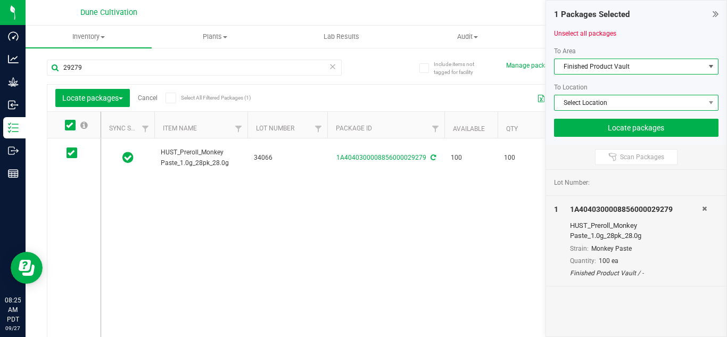
click at [577, 102] on span "Select Location" at bounding box center [630, 102] width 151 height 15
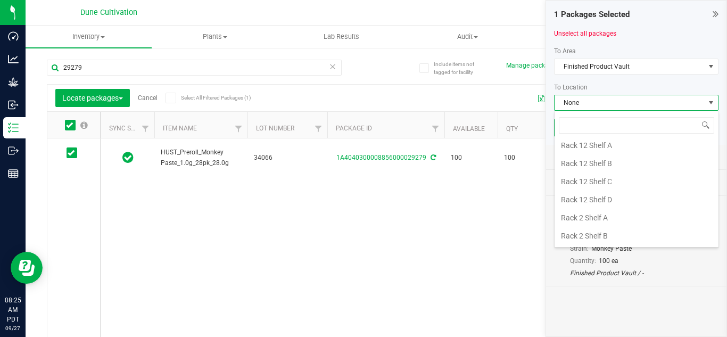
scroll to position [801, 0]
click at [582, 159] on li "Rack 12 Shelf B" at bounding box center [637, 162] width 164 height 18
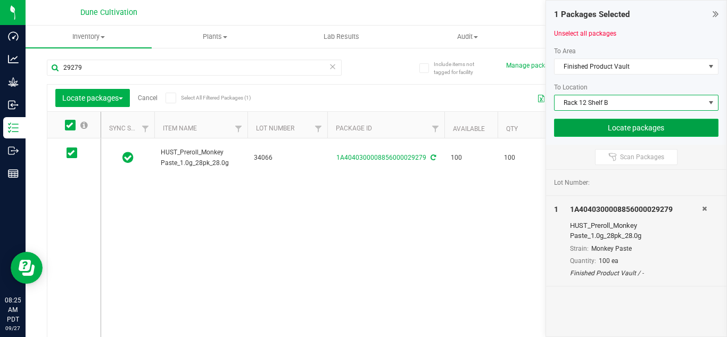
click at [615, 129] on button "Locate packages" at bounding box center [636, 128] width 165 height 18
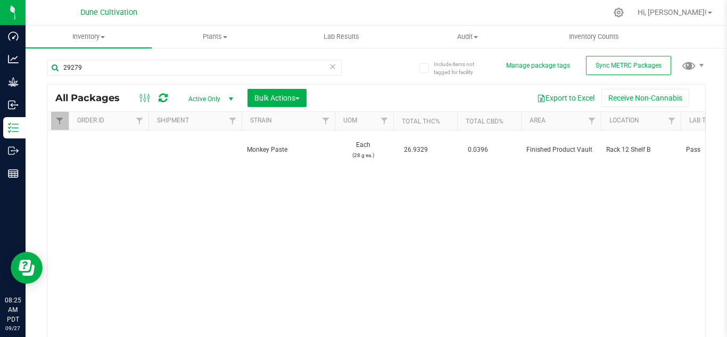
scroll to position [0, 991]
click at [126, 72] on input "29279" at bounding box center [194, 68] width 295 height 16
type input "2"
type input "32537"
click at [231, 100] on span "select" at bounding box center [231, 99] width 9 height 9
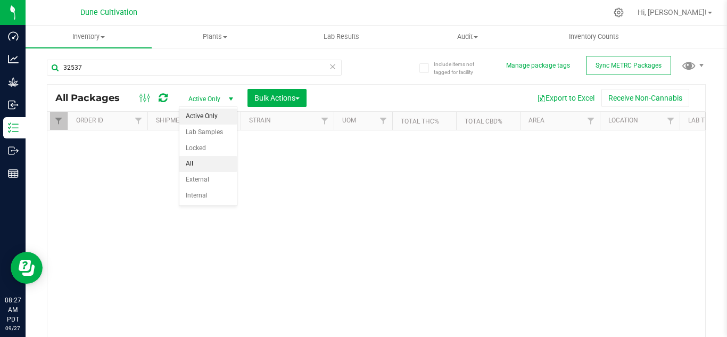
click at [212, 161] on li "All" at bounding box center [207, 164] width 57 height 16
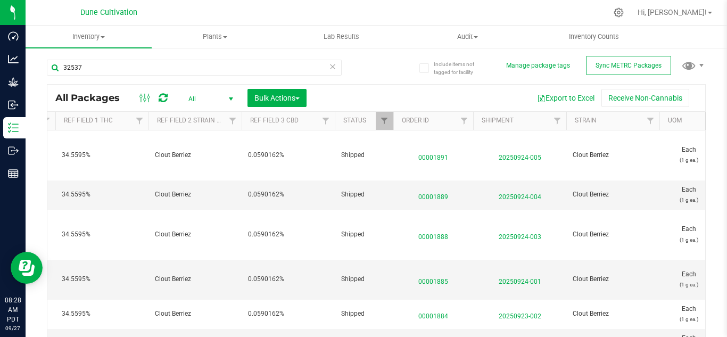
scroll to position [0, 670]
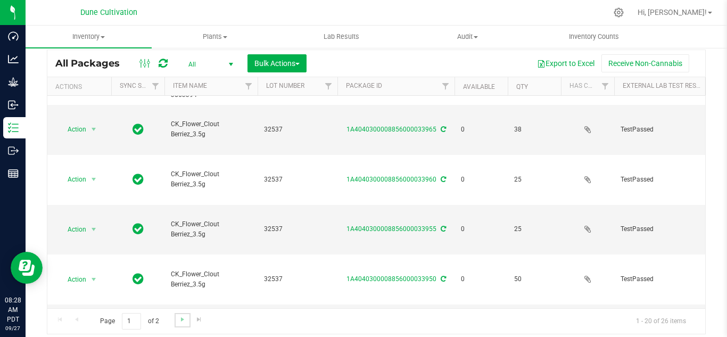
click at [178, 315] on link "Go to the next page" at bounding box center [182, 320] width 15 height 14
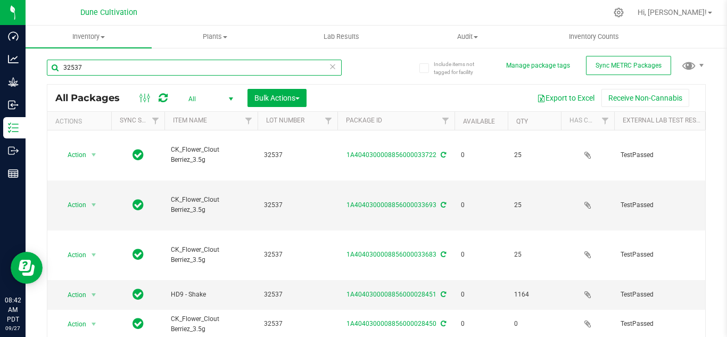
click at [113, 69] on input "32537" at bounding box center [194, 68] width 295 height 16
type input "3"
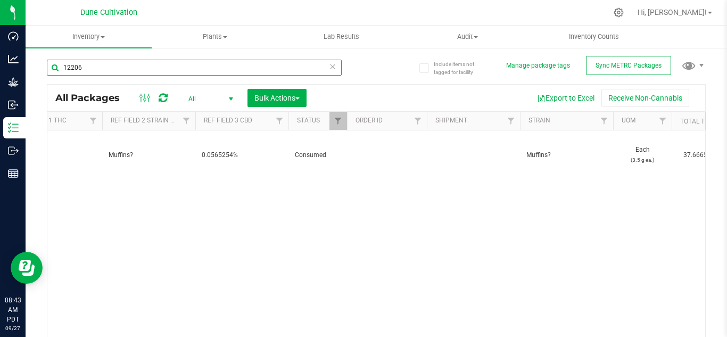
scroll to position [0, 739]
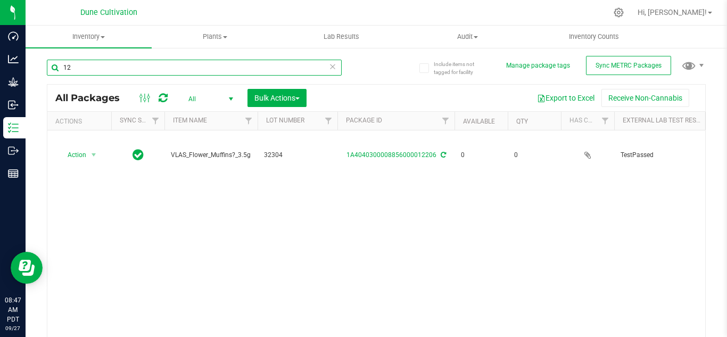
type input "1"
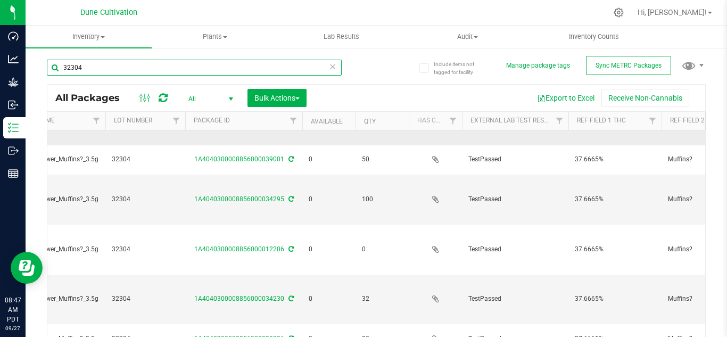
scroll to position [76, 194]
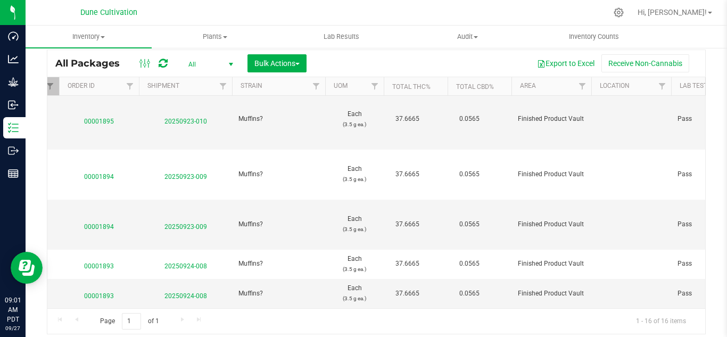
type input "32304"
